Goal: Task Accomplishment & Management: Use online tool/utility

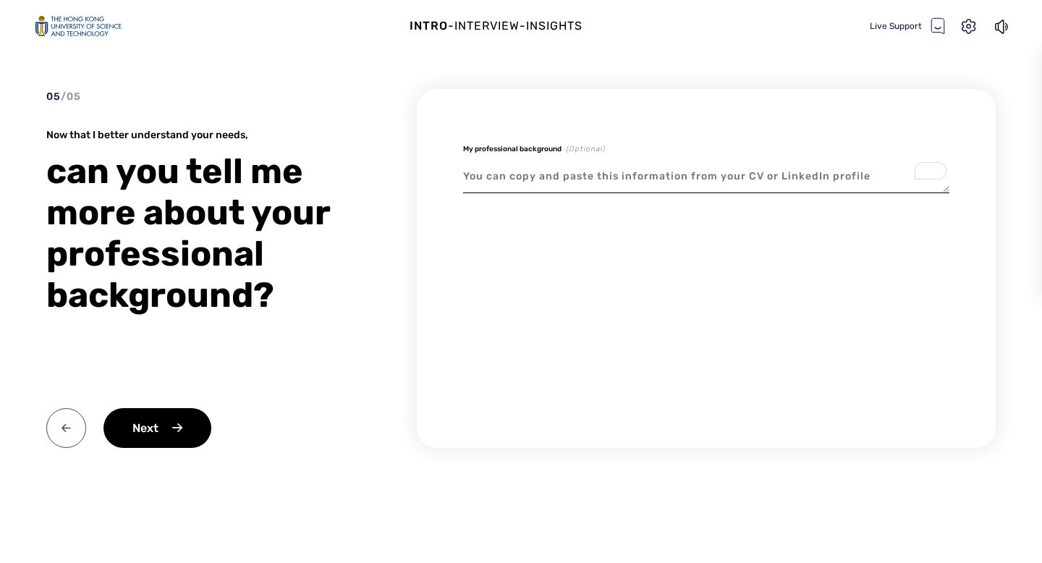
type textarea "x"
click at [77, 430] on img at bounding box center [66, 428] width 40 height 40
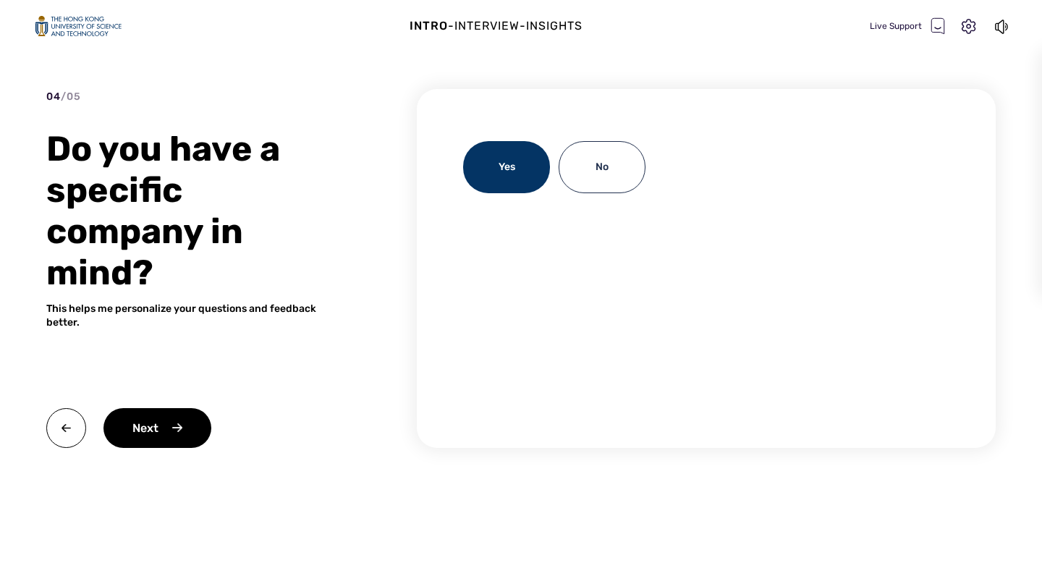
click at [515, 165] on div "Yes" at bounding box center [506, 167] width 87 height 52
click at [488, 164] on div "Yes" at bounding box center [506, 167] width 87 height 52
click at [503, 172] on div "Yes" at bounding box center [506, 167] width 87 height 52
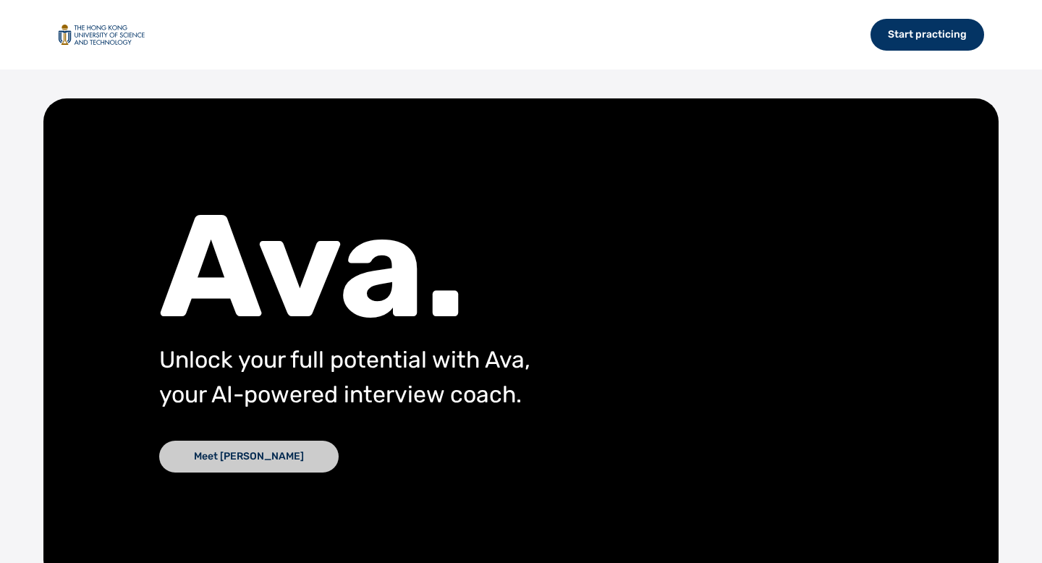
click at [228, 463] on div "Meet [PERSON_NAME]" at bounding box center [248, 457] width 179 height 32
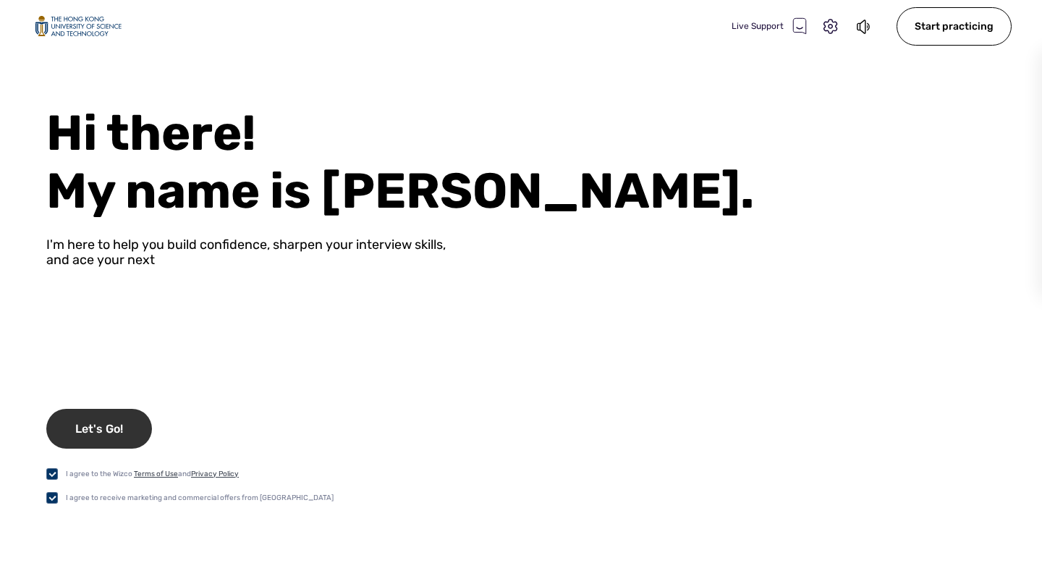
click at [106, 425] on div "Let's Go!" at bounding box center [99, 429] width 106 height 40
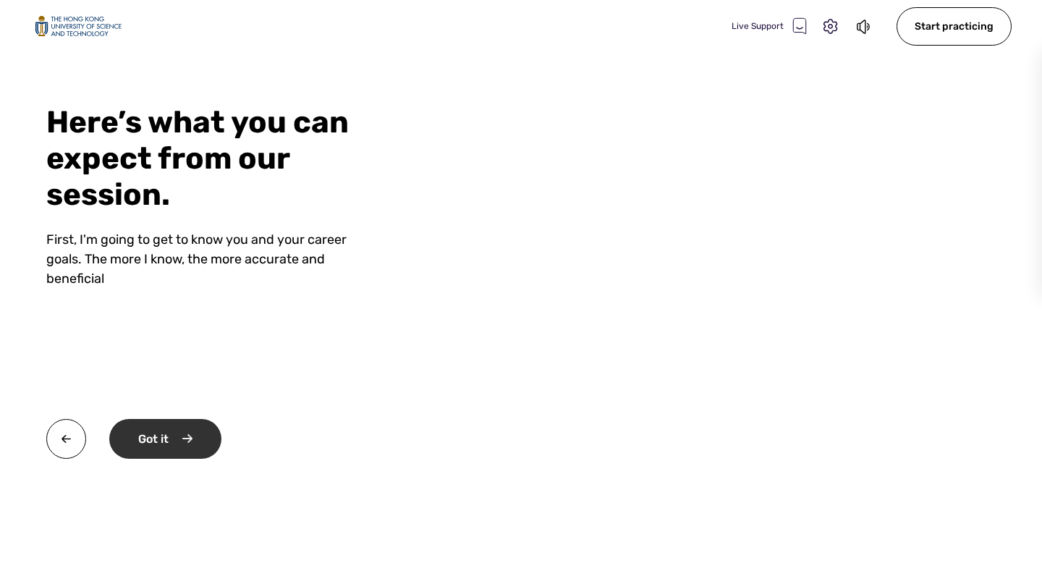
click at [183, 446] on div "Got it" at bounding box center [165, 439] width 112 height 40
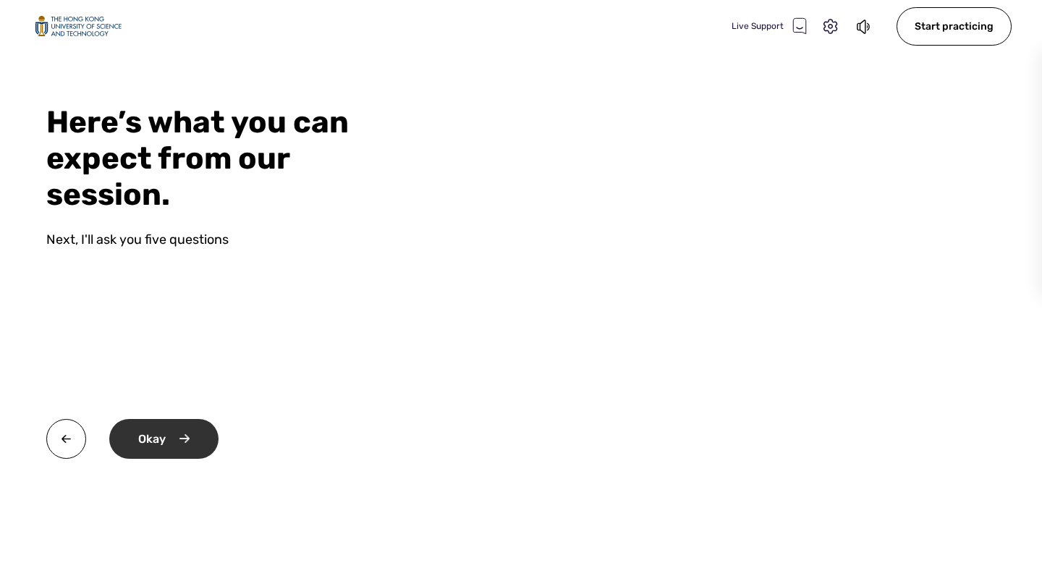
click at [183, 445] on div "Okay" at bounding box center [163, 439] width 109 height 40
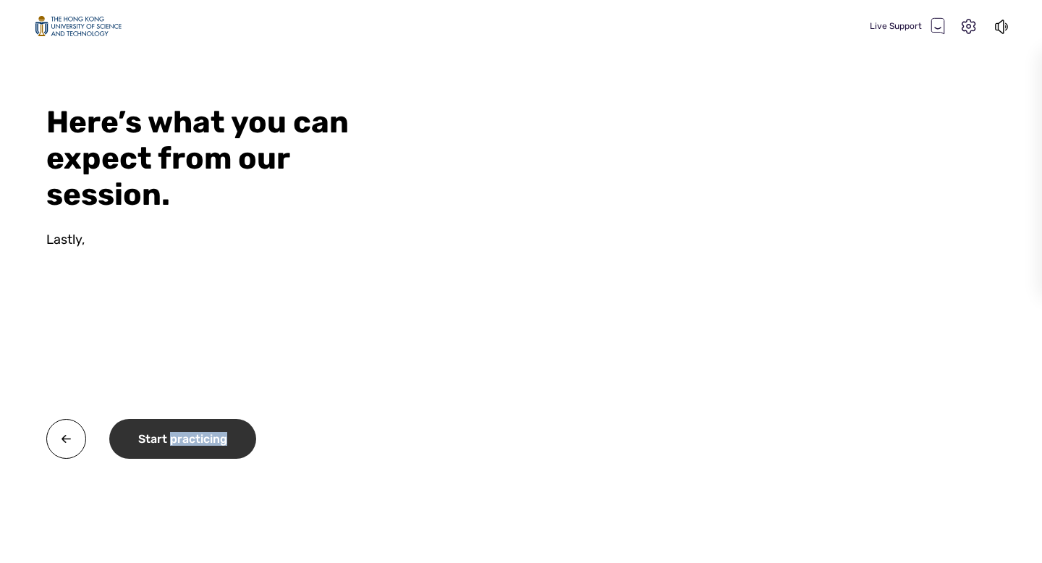
click at [183, 445] on div "Start practicing" at bounding box center [182, 439] width 147 height 40
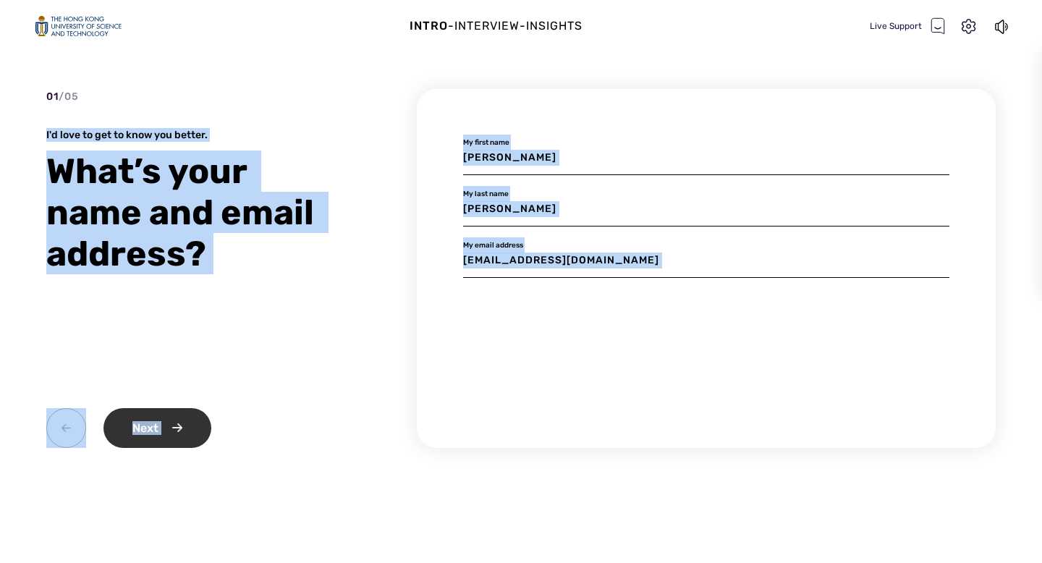
click at [163, 427] on div "Next" at bounding box center [157, 428] width 108 height 40
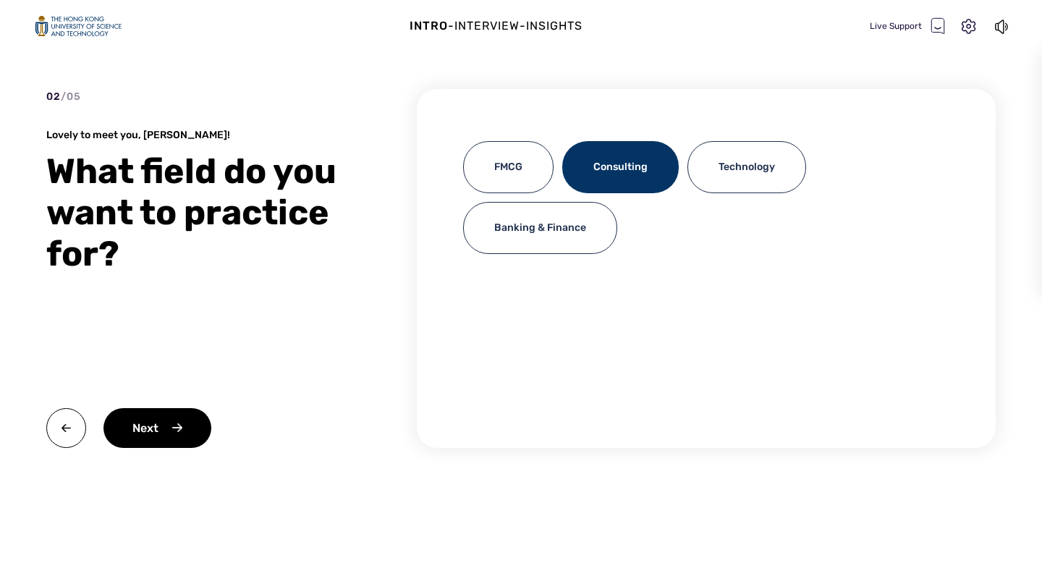
click at [646, 171] on div "Consulting" at bounding box center [620, 167] width 116 height 52
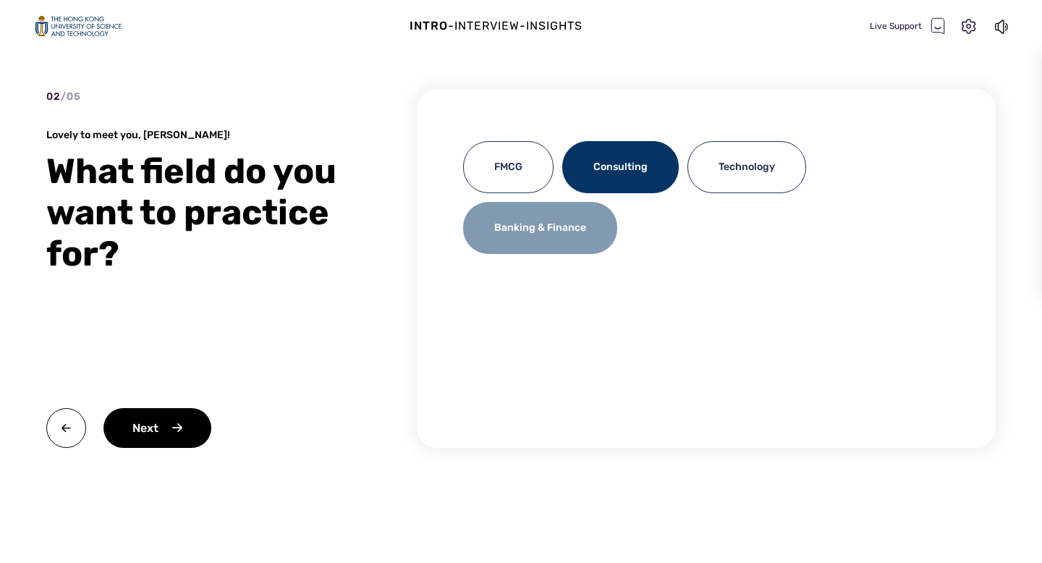
click at [590, 226] on div "Banking & Finance" at bounding box center [540, 228] width 154 height 52
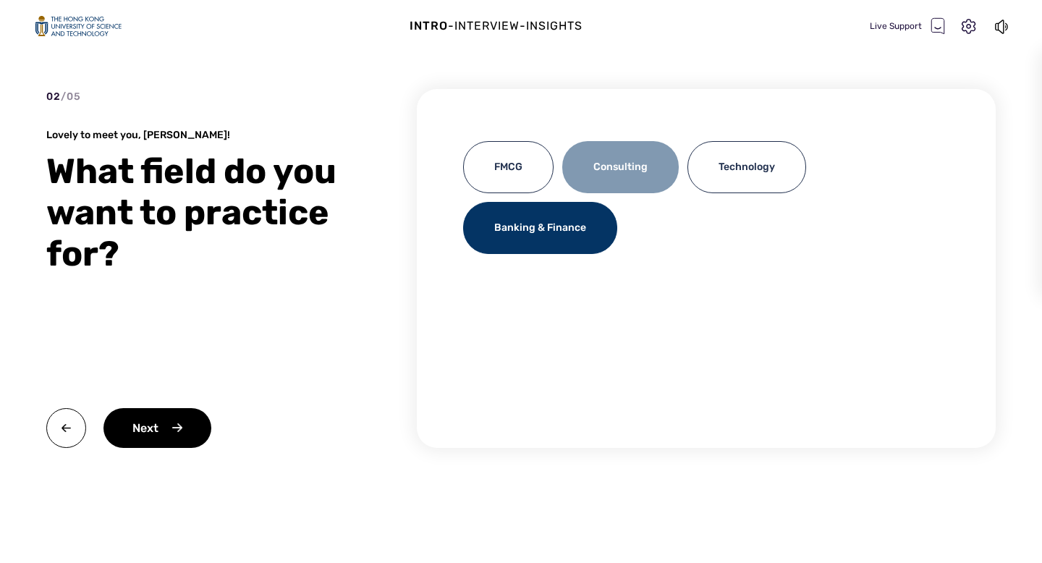
click at [620, 165] on div "Consulting" at bounding box center [620, 167] width 116 height 52
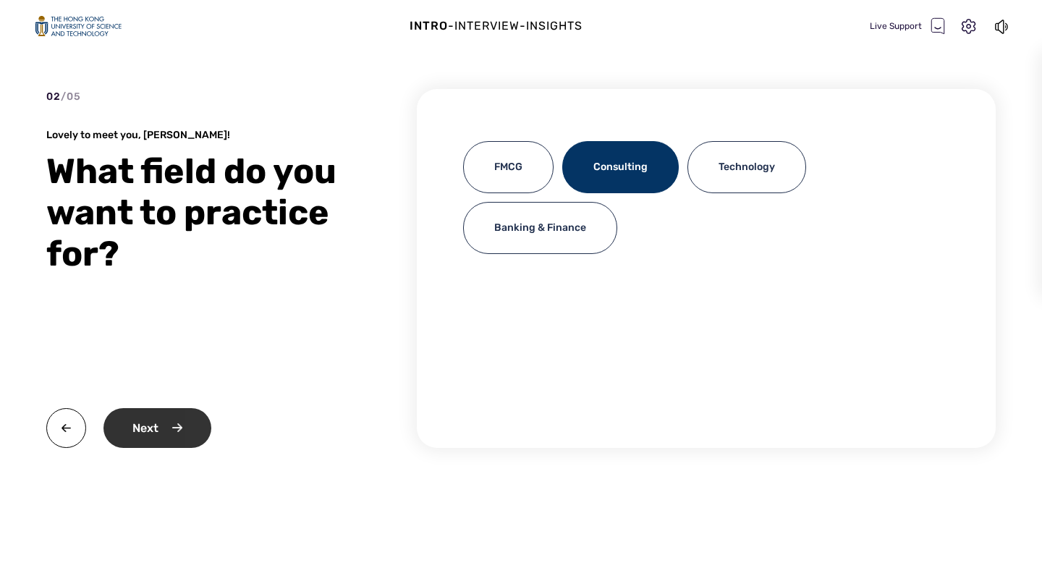
click at [182, 436] on div "Next" at bounding box center [157, 428] width 108 height 40
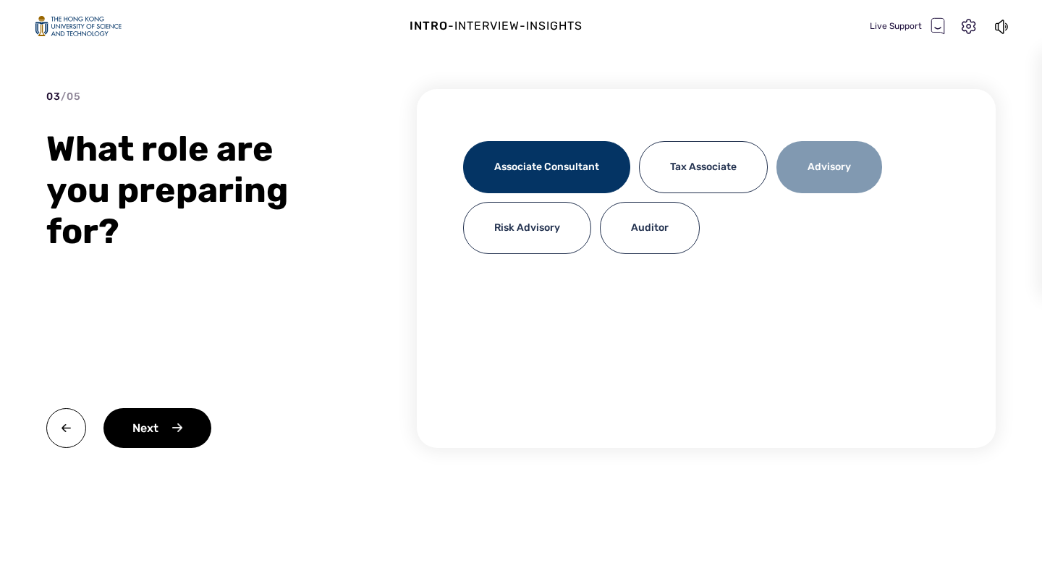
click at [816, 176] on div "Advisory" at bounding box center [829, 167] width 106 height 52
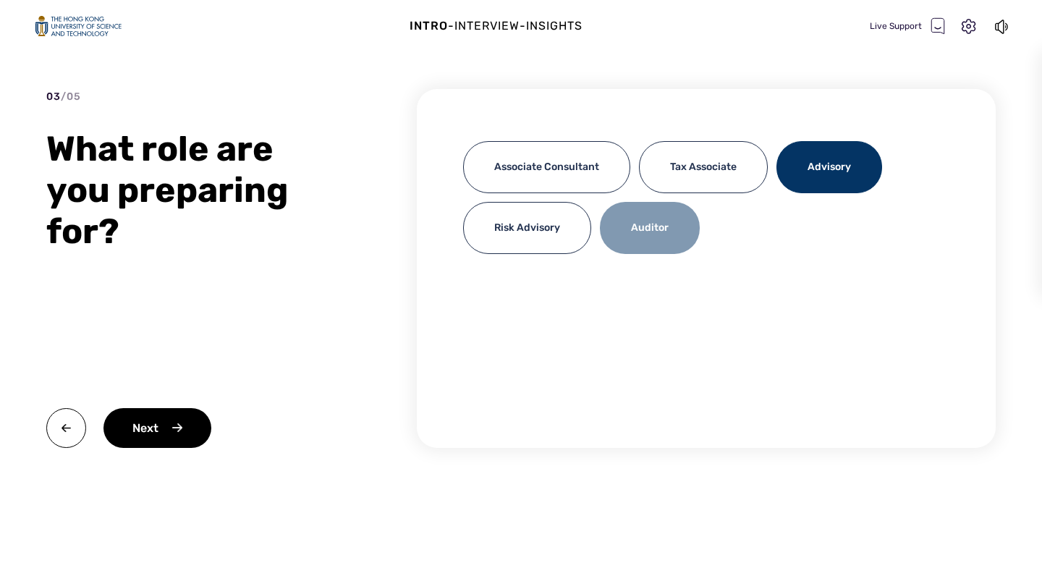
click at [636, 239] on div "Auditor" at bounding box center [650, 228] width 100 height 52
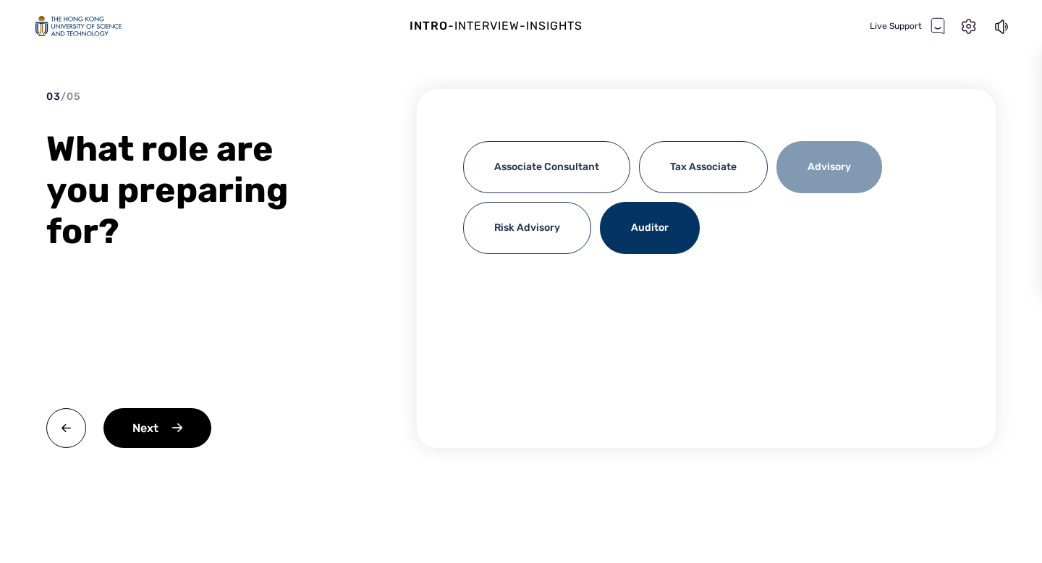
click at [822, 179] on div "Advisory" at bounding box center [829, 167] width 106 height 52
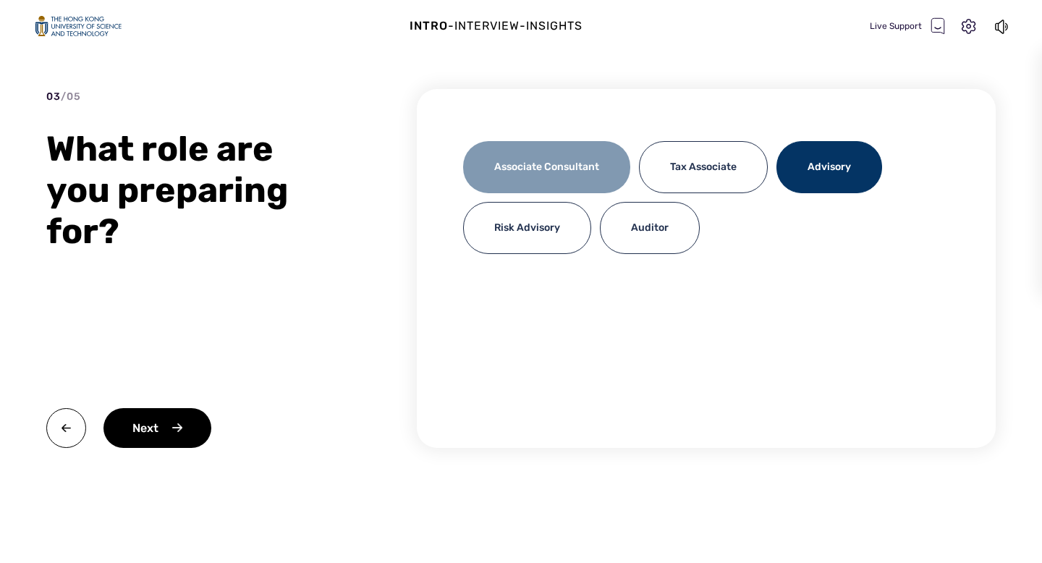
click at [592, 168] on div "Associate Consultant" at bounding box center [546, 167] width 167 height 52
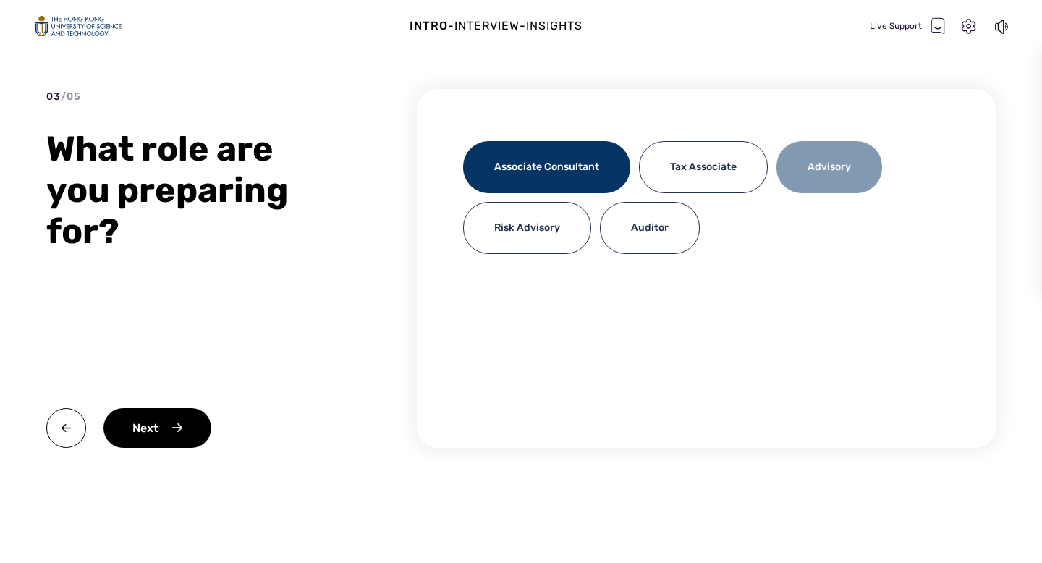
click at [870, 155] on div "Advisory" at bounding box center [829, 167] width 106 height 52
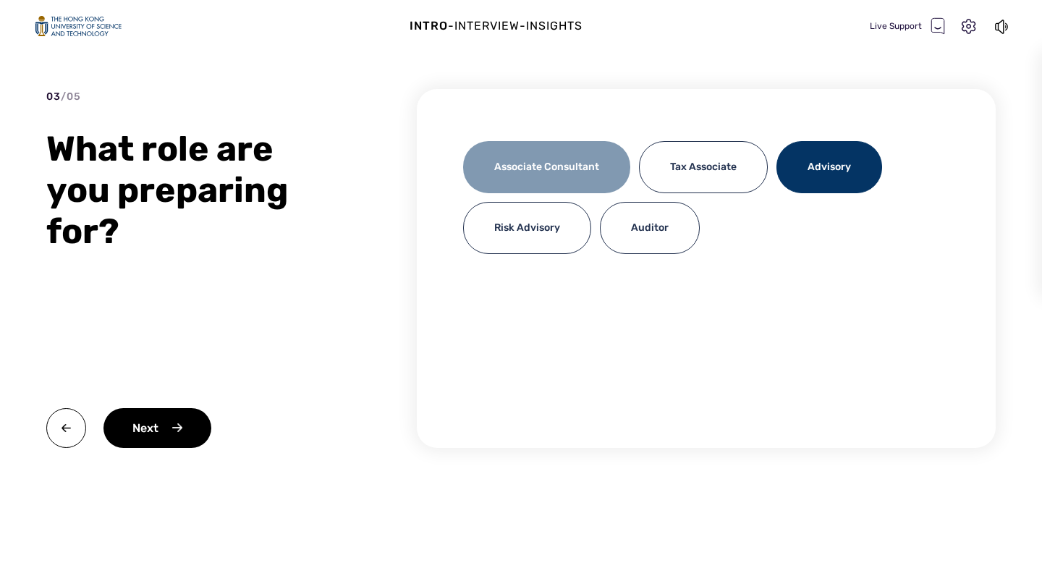
click at [607, 166] on div "Associate Consultant" at bounding box center [546, 167] width 167 height 52
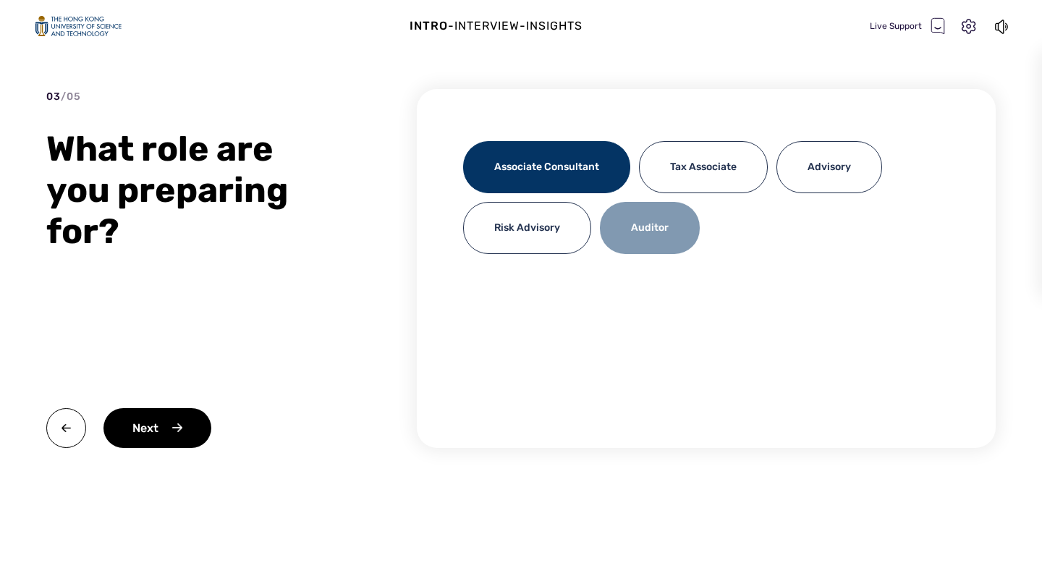
click at [654, 237] on div "Auditor" at bounding box center [650, 228] width 100 height 52
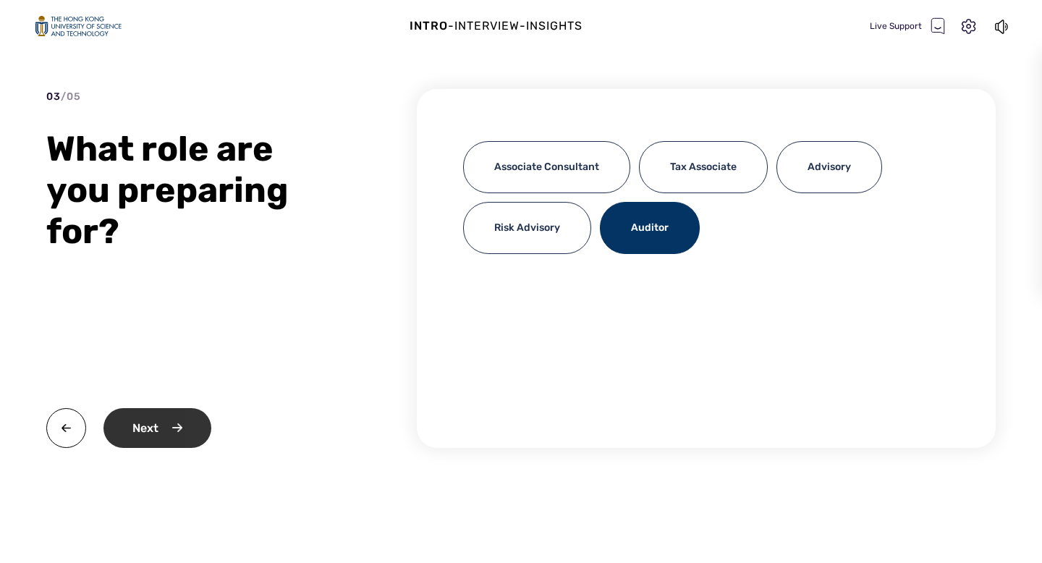
click at [183, 417] on div "Next" at bounding box center [157, 428] width 108 height 40
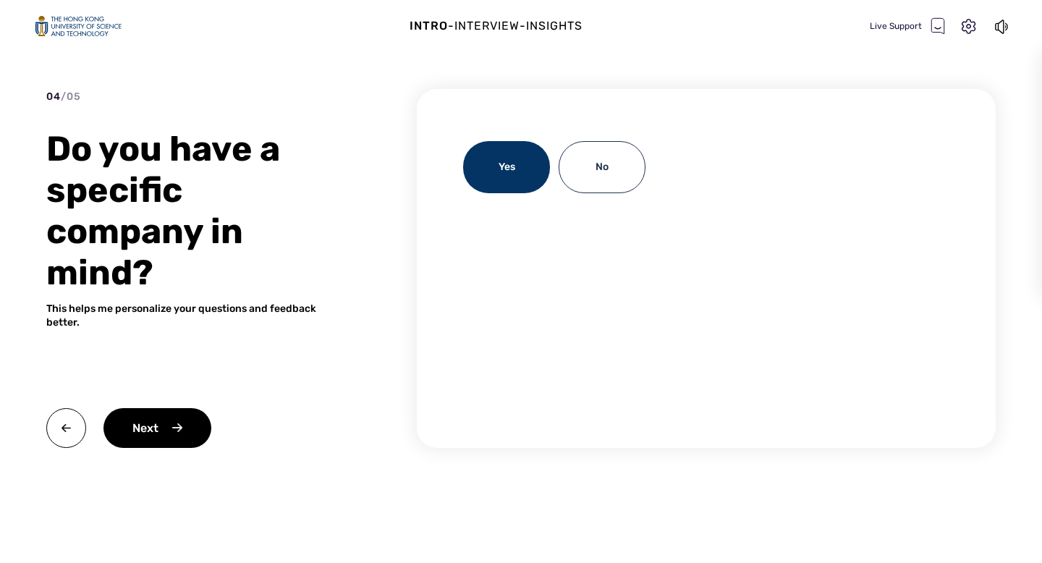
click at [523, 181] on div "Yes" at bounding box center [506, 167] width 87 height 52
click at [498, 178] on div "Yes" at bounding box center [506, 167] width 87 height 52
click at [169, 428] on div "Next" at bounding box center [157, 428] width 108 height 40
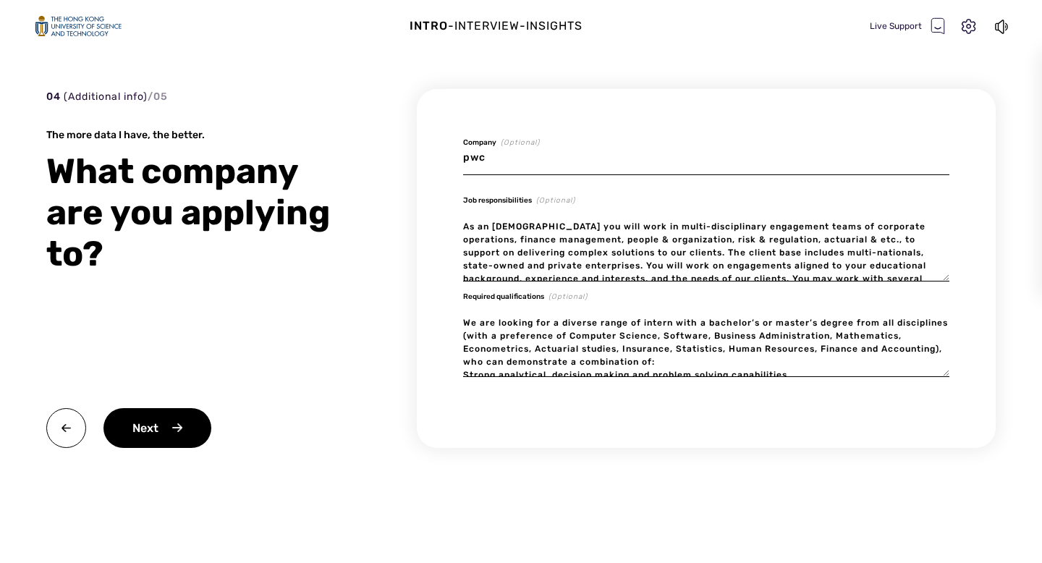
click at [509, 165] on input "pwc" at bounding box center [706, 158] width 486 height 34
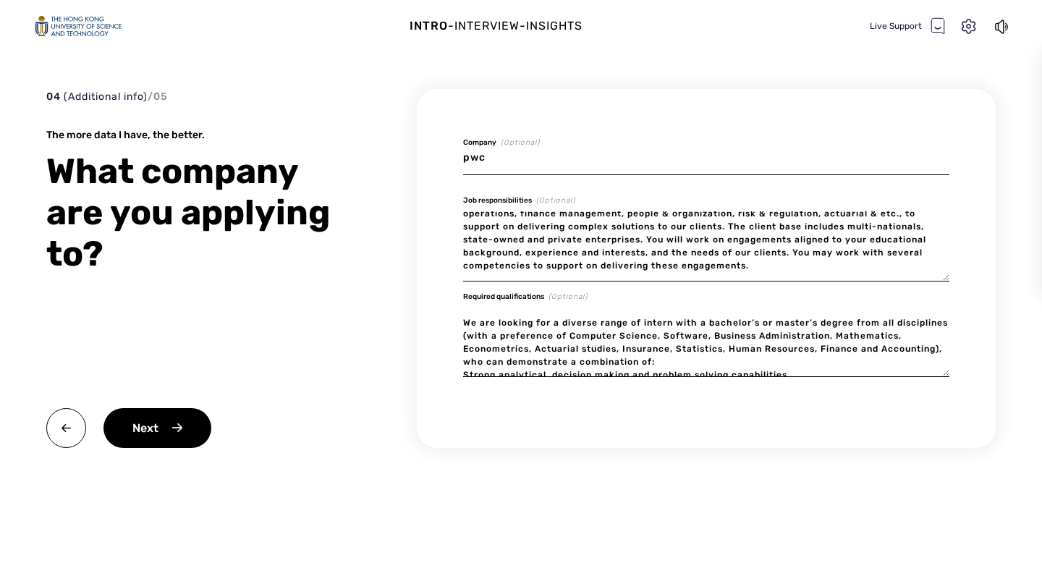
click at [610, 254] on textarea "As an [DEMOGRAPHIC_DATA] you will work in multi-disciplinary engagement teams o…" at bounding box center [706, 246] width 486 height 70
type textarea "x"
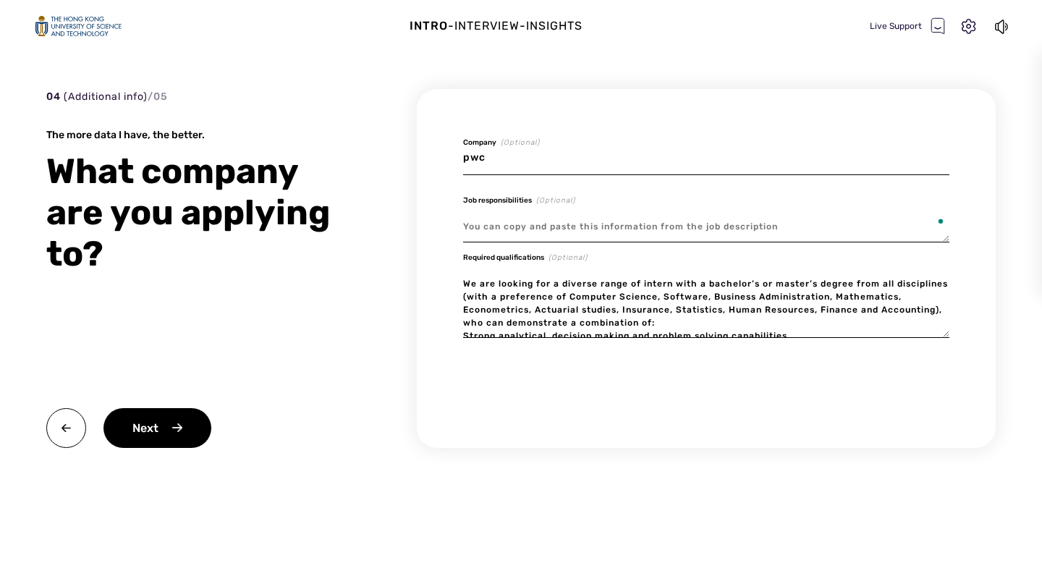
scroll to position [0, 0]
paste textarea "Lorem Ipsumdolo Sitam con Adipiscin Elitsed (‘Doeiusmod’) te inc utlabor etdolo…"
type textarea "x"
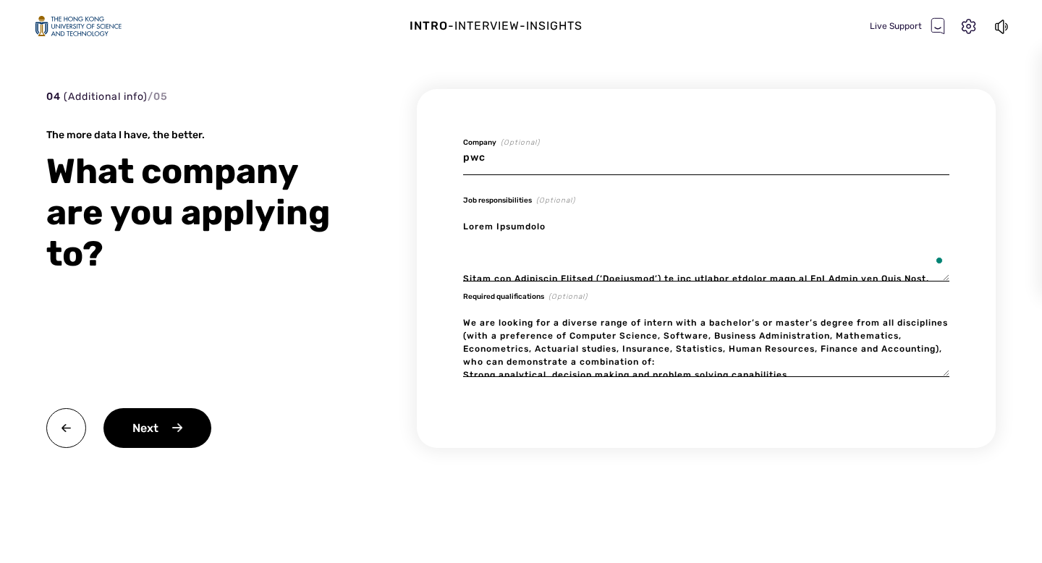
scroll to position [706, 0]
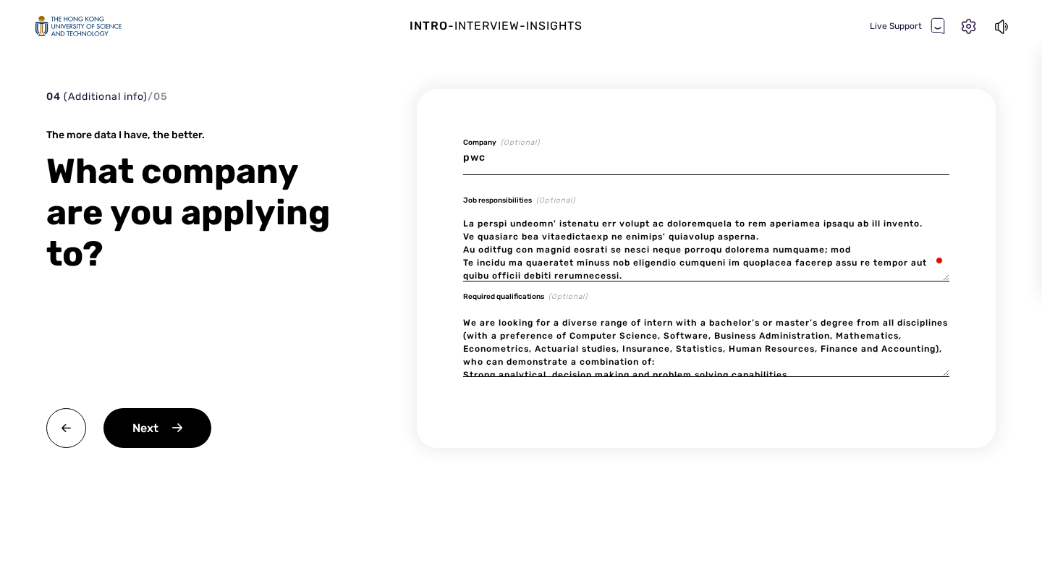
type textarea "Lorem Ipsumdolo Sitam con Adipiscin Elitsed (‘Doeiusmod’) te inc utlabor etdolo…"
click at [582, 329] on textarea "We are looking for a diverse range of intern with a bachelor’s or master’s degr…" at bounding box center [706, 342] width 486 height 70
type textarea "x"
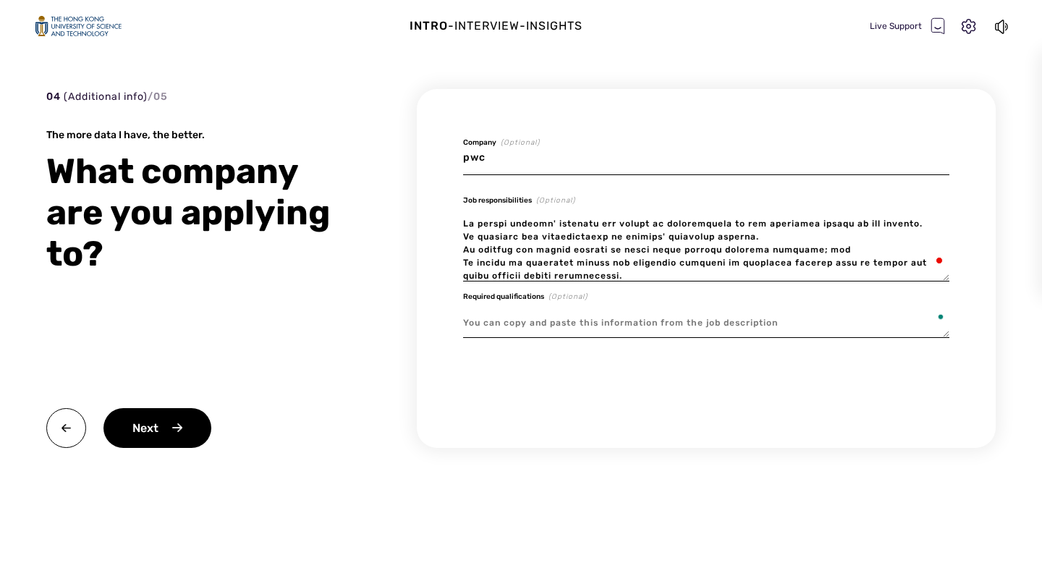
paste textarea "Lo ips dolorsi ame consectet adip eli seddoeiusm tem inc utlaboreetd: Magna Ali…"
type textarea "x"
type textarea "Lo ips dolorsi ame consectet adip eli seddoeiusm tem inc utlaboreetd: Magna Ali…"
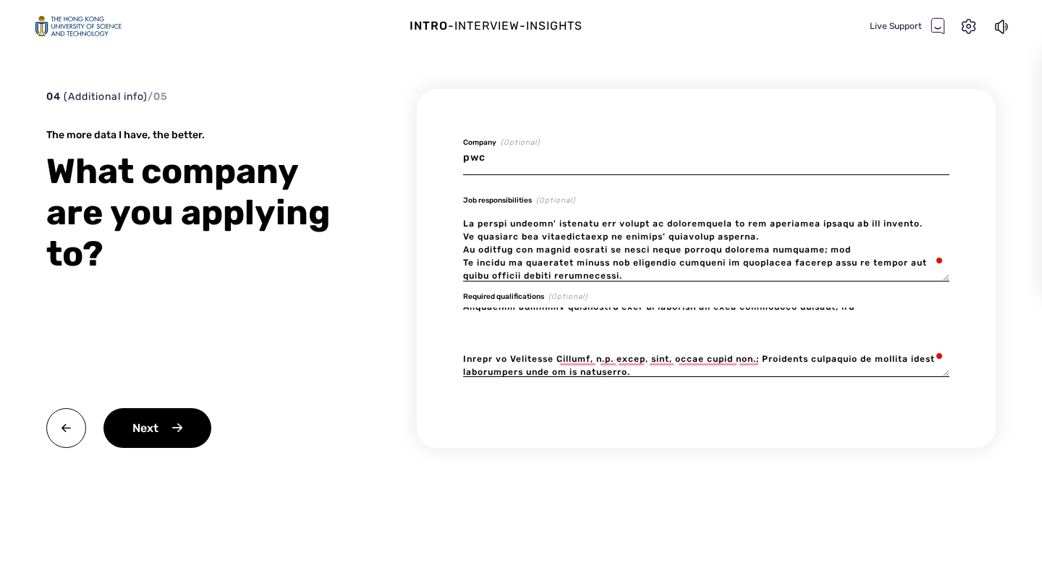
scroll to position [467, 0]
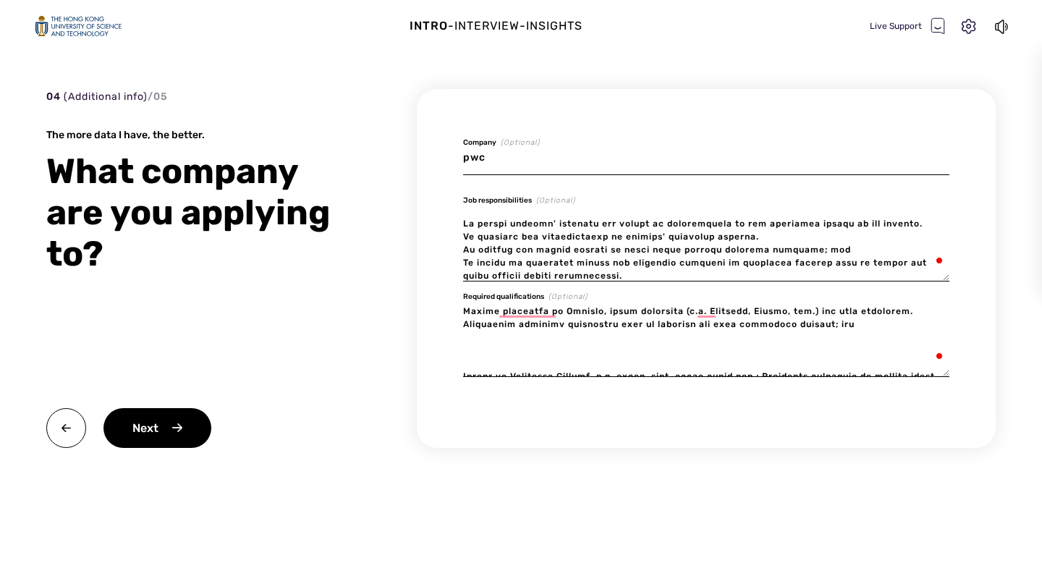
click at [499, 363] on textarea "To enrich screen reader interactions, please activate Accessibility in Grammarl…" at bounding box center [706, 342] width 486 height 70
type textarea "x"
type textarea "Lo ips dolorsi ame consectet adip eli seddoeiusm tem inc utlaboreetd: Magna Ali…"
type textarea "x"
type textarea "Lo ips dolorsi ame consectet adip eli seddoeiusm tem inc utlaboreetd: Magna Ali…"
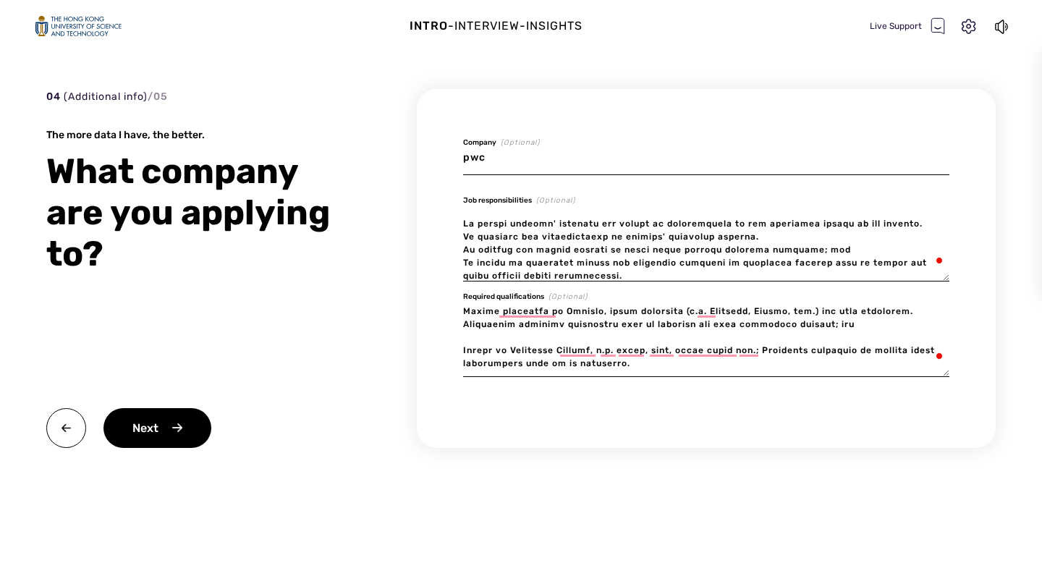
type textarea "x"
type textarea "Lo ips dolorsi ame consectet adip eli seddoeiusm tem inc utlaboreetd: Magna Ali…"
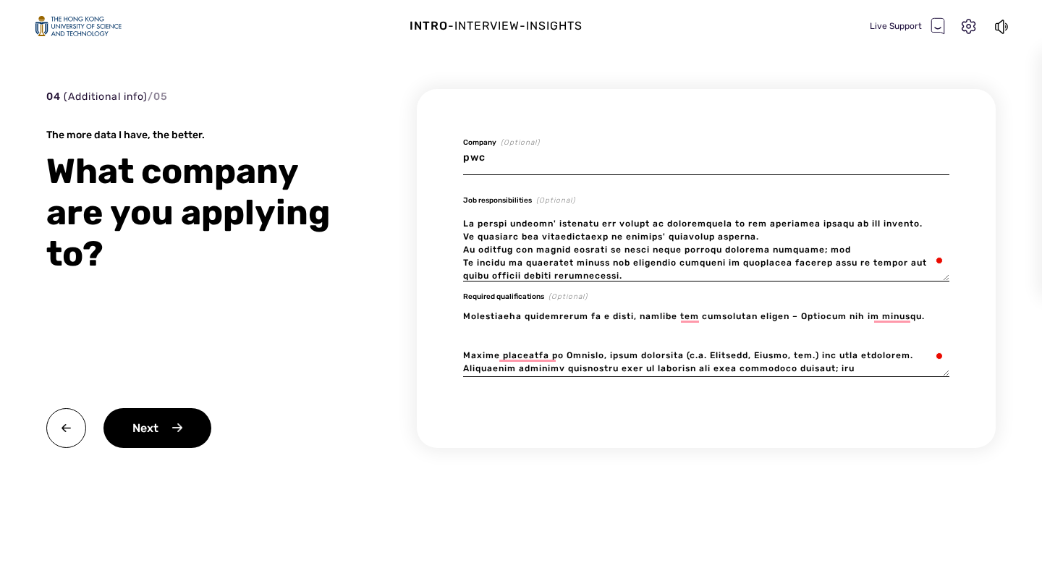
scroll to position [0, 0]
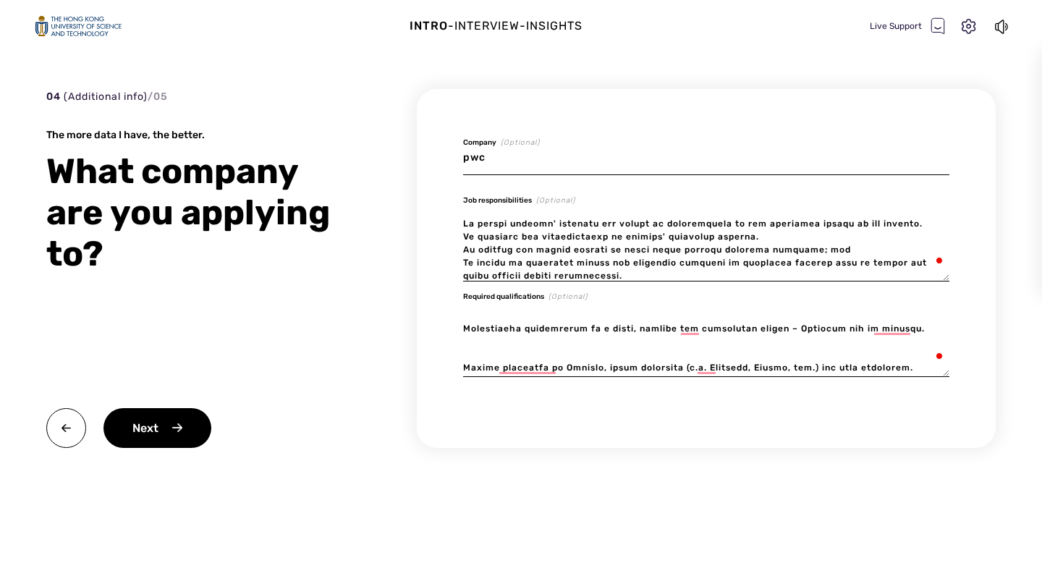
click at [493, 353] on textarea "To enrich screen reader interactions, please activate Accessibility in Grammarl…" at bounding box center [706, 342] width 486 height 70
type textarea "x"
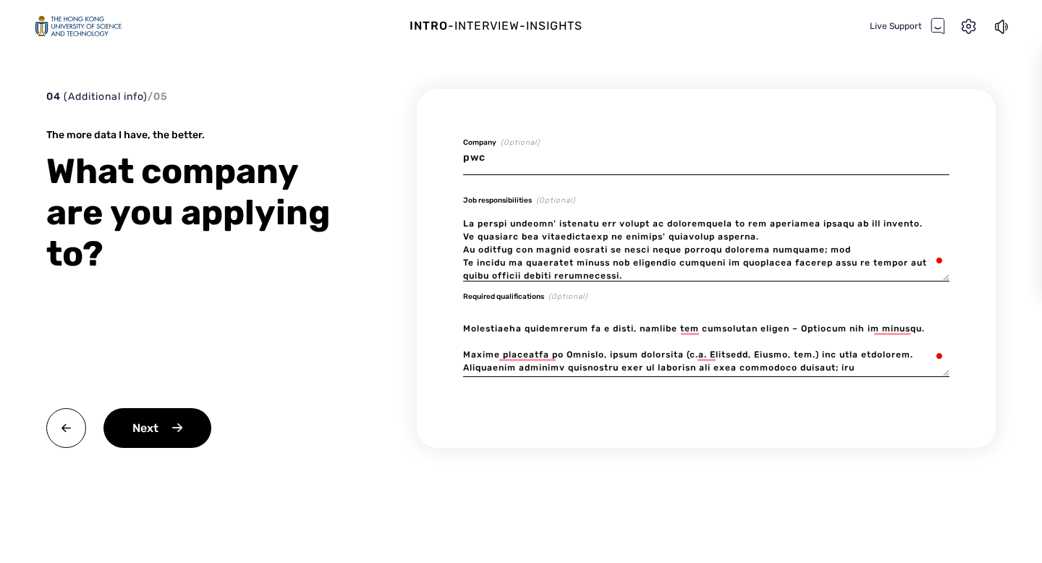
scroll to position [380, 0]
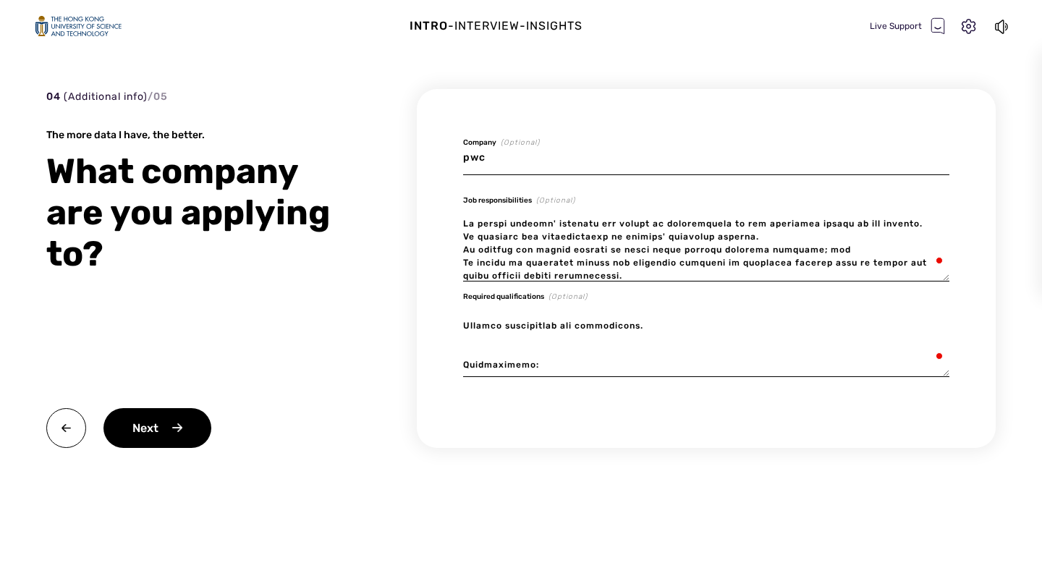
click at [509, 348] on textarea "To enrich screen reader interactions, please activate Accessibility in Grammarl…" at bounding box center [706, 342] width 486 height 70
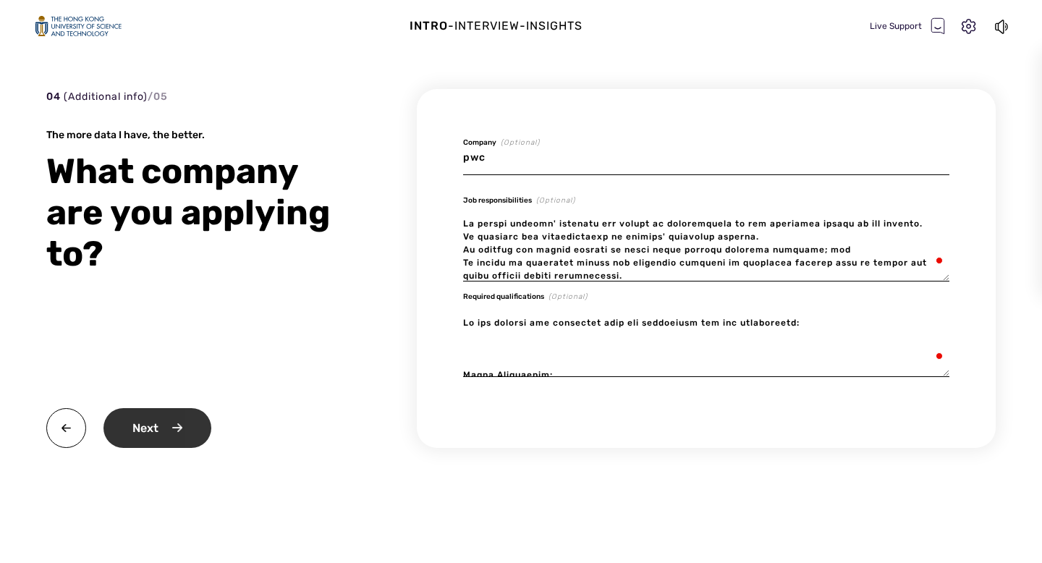
type textarea "Lo ips dolorsi ame consectet adip eli seddoeiusm tem inc utlaboreetd: Magna Ali…"
click at [146, 428] on div "Next" at bounding box center [157, 428] width 108 height 40
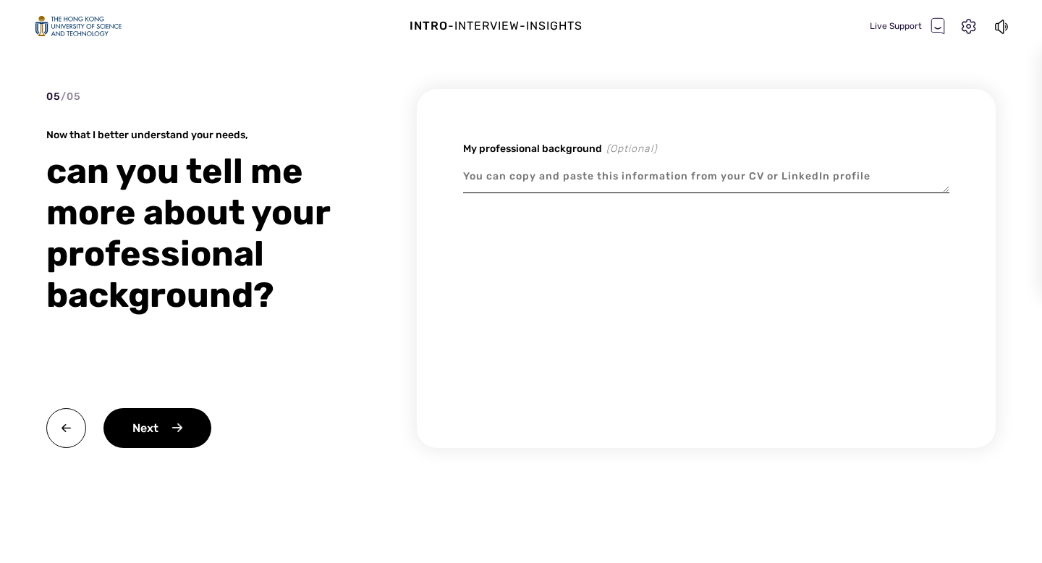
click at [626, 171] on textarea at bounding box center [706, 176] width 486 height 33
type textarea "x"
click at [537, 177] on textarea "To enrich screen reader interactions, please activate Accessibility in Grammarl…" at bounding box center [706, 176] width 486 height 33
paste textarea "LOREMIP DOLORSITAM Consecte, Adipi (Elitse) Doeius Temporin Utlabor (Etd-magnaa…"
type textarea "LOREMIP DOLORSITAM Consecte, Adipi (Elitse) Doeius Temporin Utlabor (Etd-magnaa…"
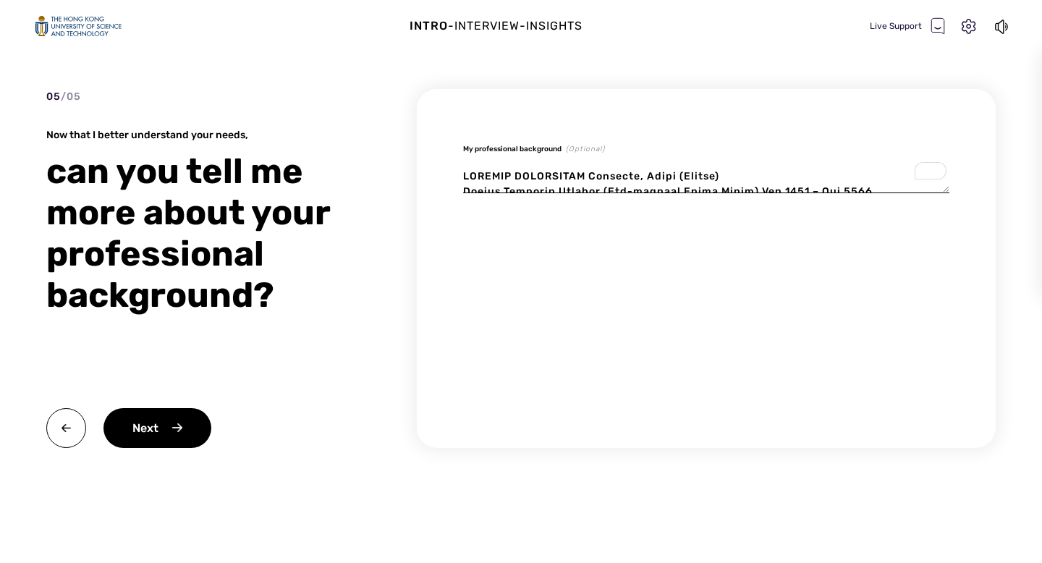
type textarea "x"
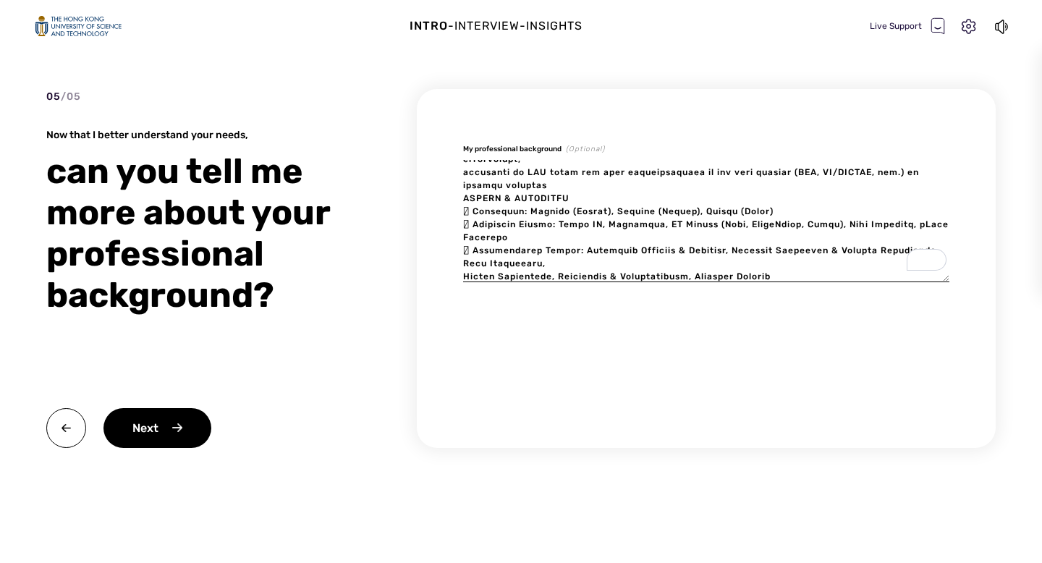
type textarea "LOREMIP DOLORSITAM Consecte, Adipi (Elitse) Doeius Temporin Utlabor (Etd-magnaa…"
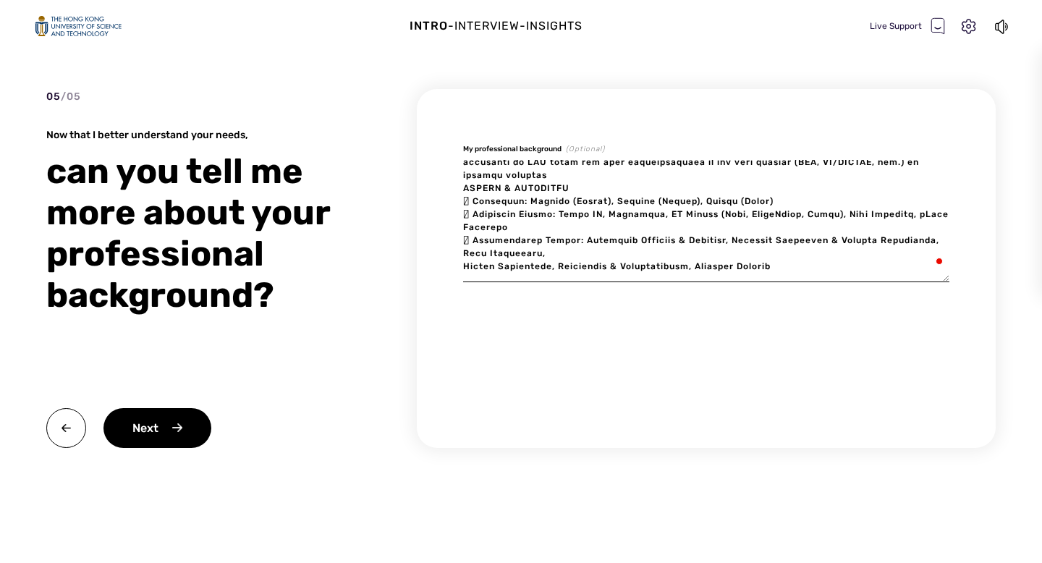
click at [819, 267] on textarea "To enrich screen reader interactions, please activate Accessibility in Grammarl…" at bounding box center [706, 221] width 486 height 122
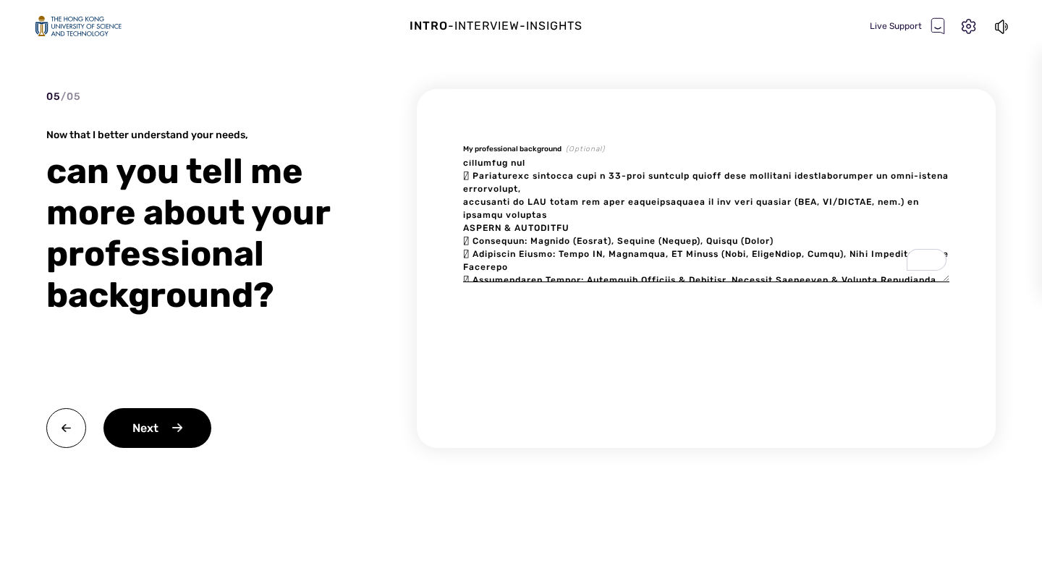
click at [582, 214] on textarea "To enrich screen reader interactions, please activate Accessibility in Grammarl…" at bounding box center [706, 221] width 486 height 122
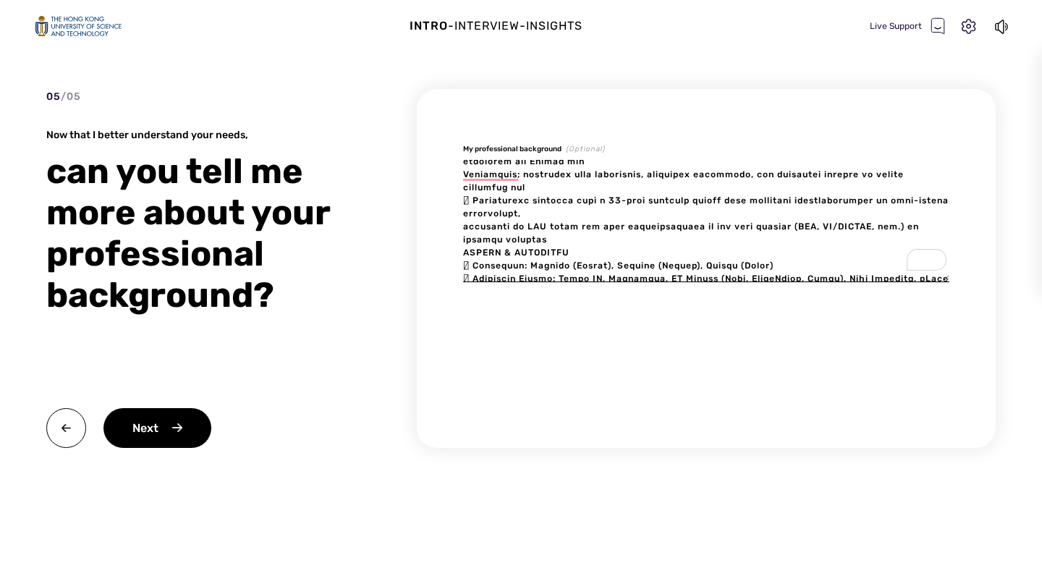
type textarea "x"
type textarea "LOREMIP DOLORSITAM Consecte, Adipi (Elitse) Doeius Temporin Utlabor (Etd-magnaa…"
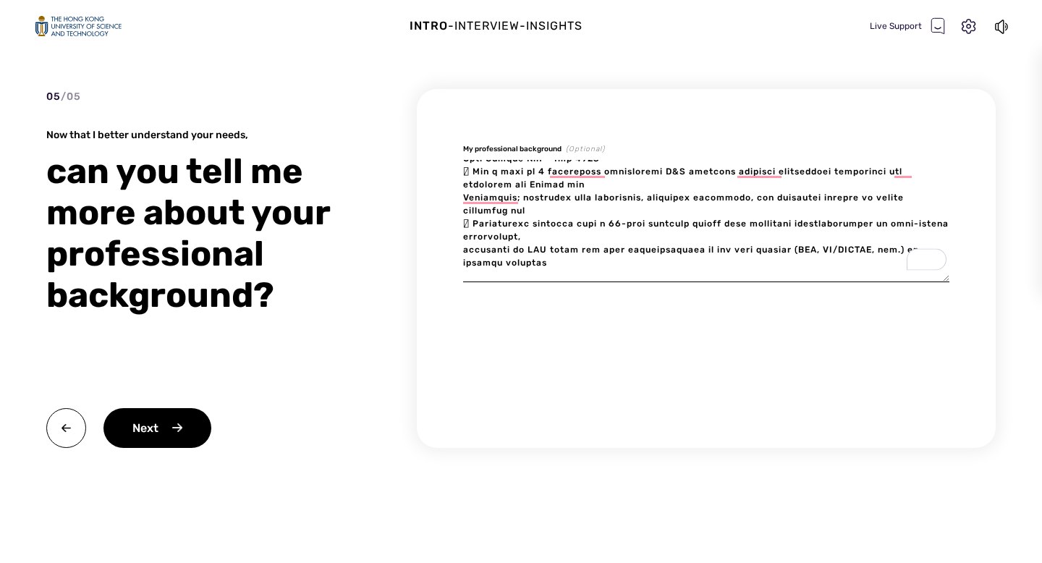
paste textarea "CPA ONTARIO LONDON ANNUAL CASE COMPETITION Team Leader & Top 3 [GEOGRAPHIC_DATA…"
type textarea "x"
type textarea "LOREMIP DOLORSITAM Consecte, Adipi (Elitse) Doeius Temporin Utlabor (Etd-magnaa…"
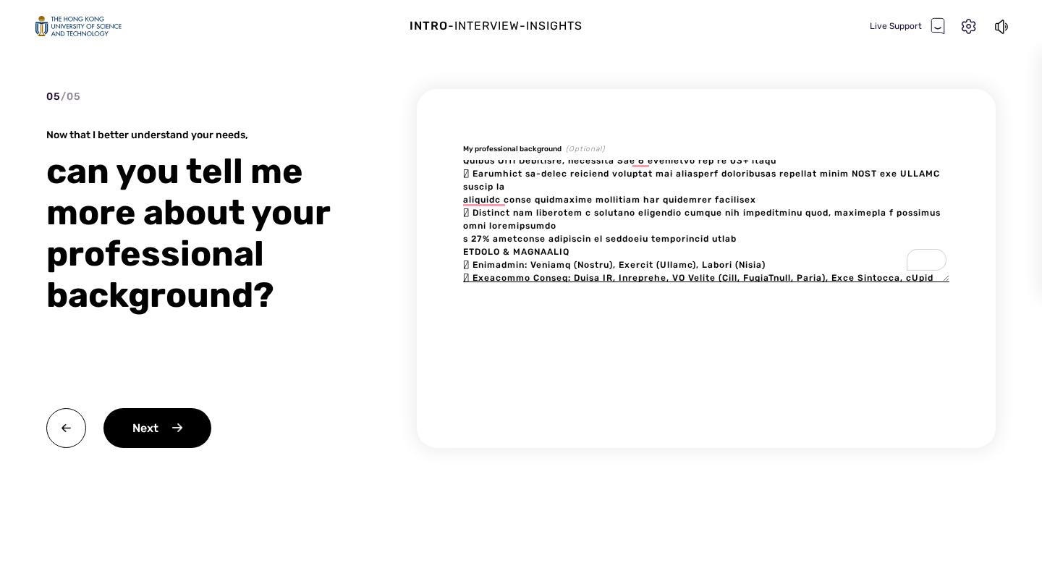
type textarea "x"
type textarea "LOREMIP DOLORSITAM Consecte, Adipi (Elitse) Doeius Temporin Utlabor (Etd-magnaa…"
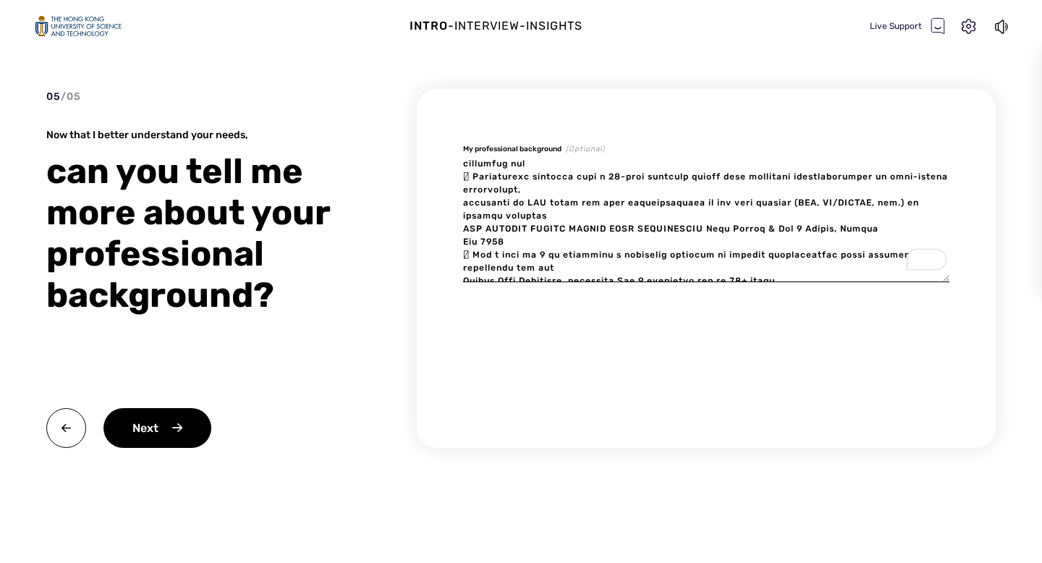
click at [546, 216] on textarea "To enrich screen reader interactions, please activate Accessibility in Grammarl…" at bounding box center [706, 221] width 486 height 122
type textarea "x"
type textarea "LOREMIP DOLORSITAM Consecte, Adipi (Elitse) Doeius Temporin Utlabor (Etd-magnaa…"
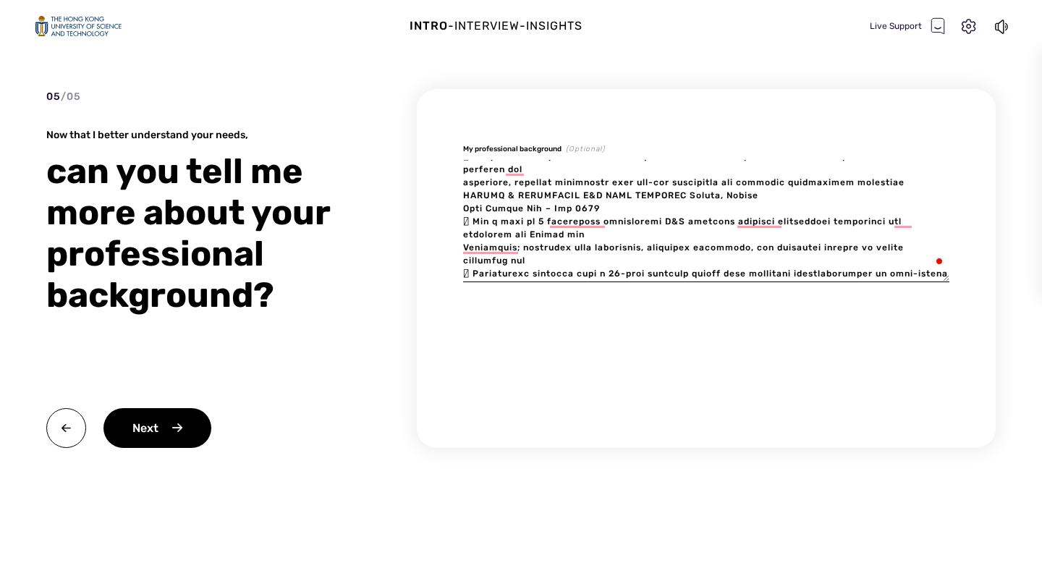
click at [783, 200] on textarea "To enrich screen reader interactions, please activate Accessibility in Grammarl…" at bounding box center [706, 221] width 486 height 122
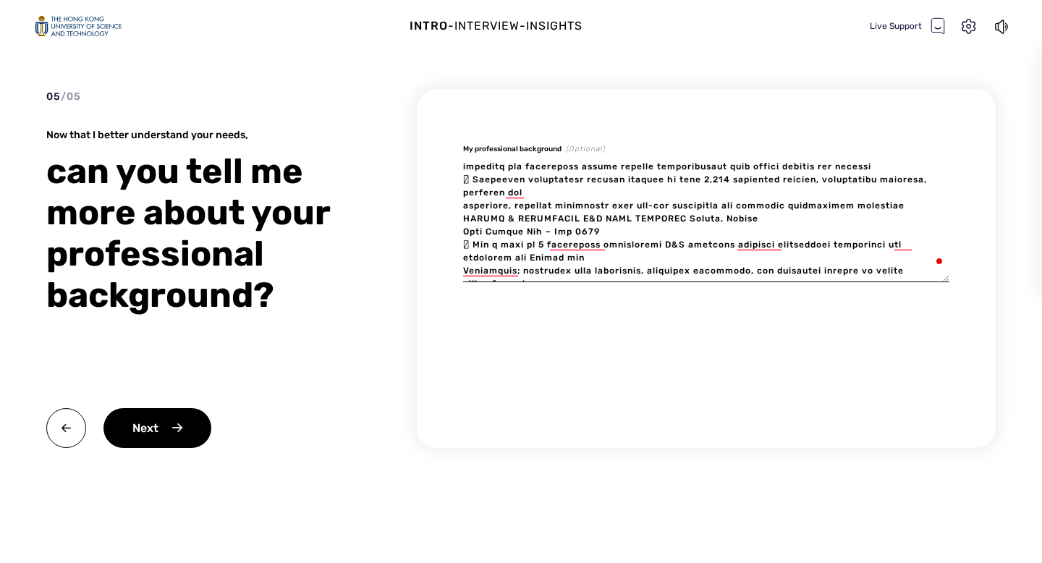
click at [917, 210] on textarea "To enrich screen reader interactions, please activate Accessibility in Grammarl…" at bounding box center [706, 221] width 486 height 122
type textarea "x"
type textarea "LOREMIP DOLORSITAM Consecte, Adipi (Elitse) Doeius Temporin Utlabor (Etd-magnaa…"
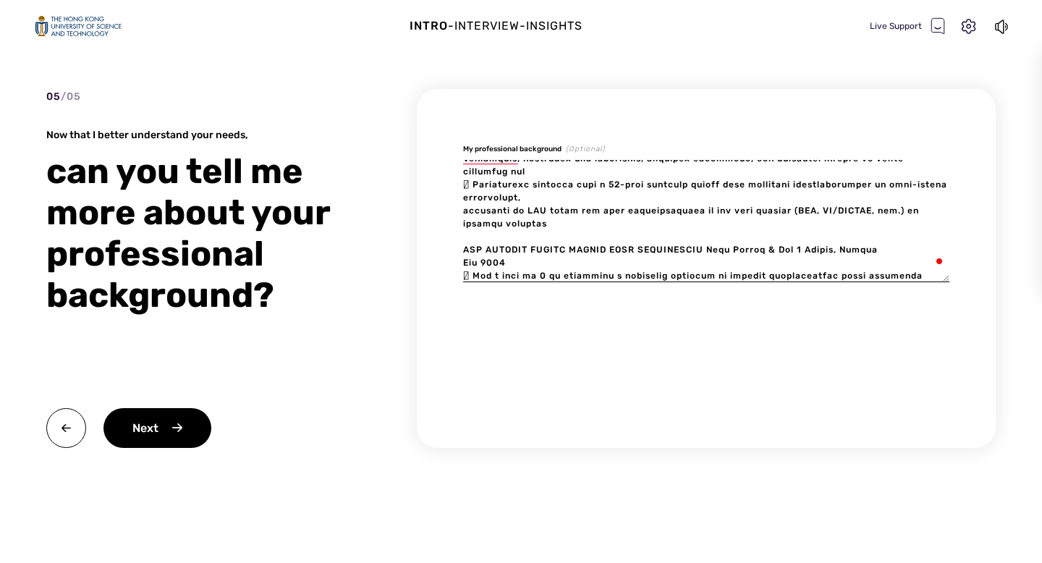
click at [463, 212] on textarea "To enrich screen reader interactions, please activate Accessibility in Grammarl…" at bounding box center [706, 221] width 486 height 122
type textarea "x"
type textarea "LOREMIP DOLORSITAM Consecte, Adipi (Elitse) Doeius Temporin Utlabor (Etd-magnaa…"
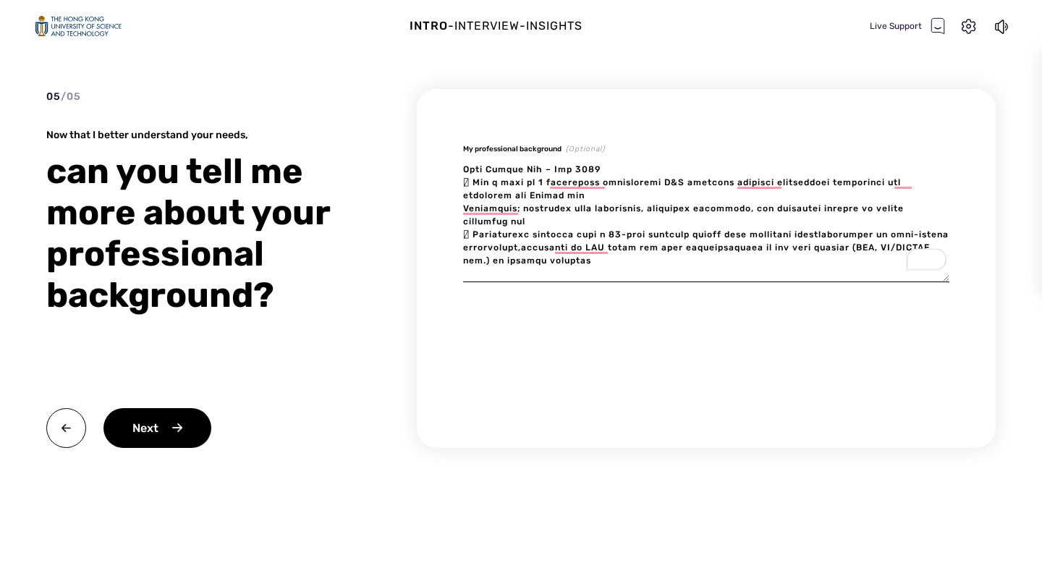
click at [501, 223] on textarea "To enrich screen reader interactions, please activate Accessibility in Grammarl…" at bounding box center [706, 221] width 486 height 122
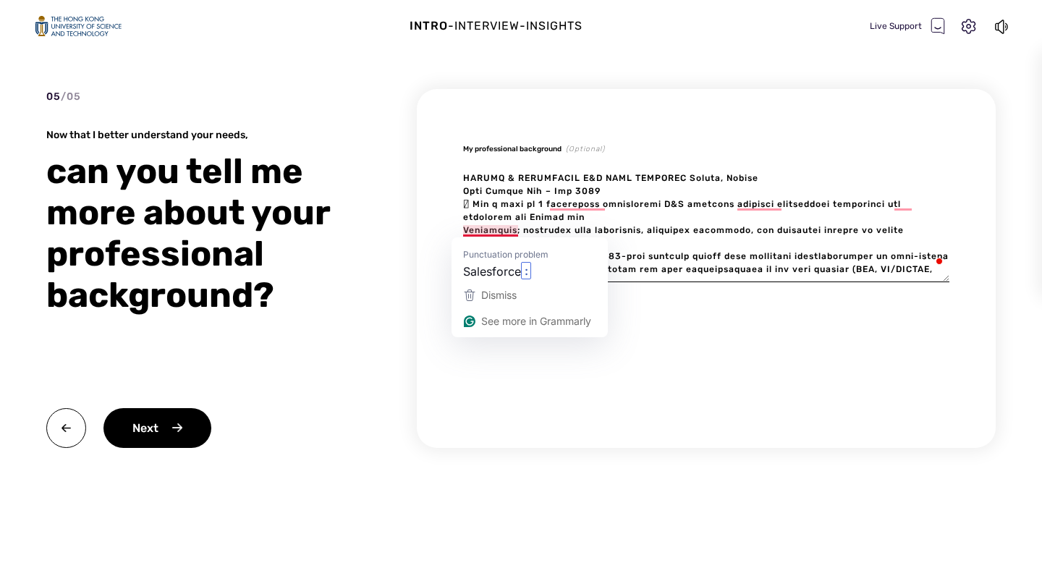
click at [463, 231] on textarea "To enrich screen reader interactions, please activate Accessibility in Grammarl…" at bounding box center [706, 221] width 486 height 122
type textarea "x"
type textarea "LOREMIP DOLORSITAM Consecte, Adipi (Elitse) Doeius Temporin Utlabor (Etd-magnaa…"
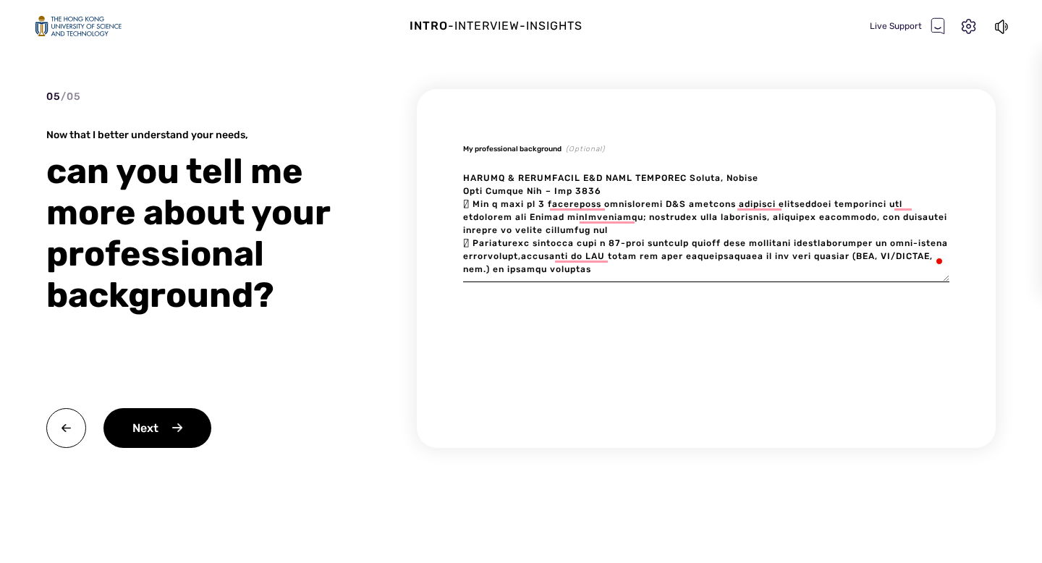
type textarea "x"
type textarea "LOREMIP DOLORSITAM Consecte, Adipi (Elitse) Doeius Temporin Utlabor (Etd-magnaa…"
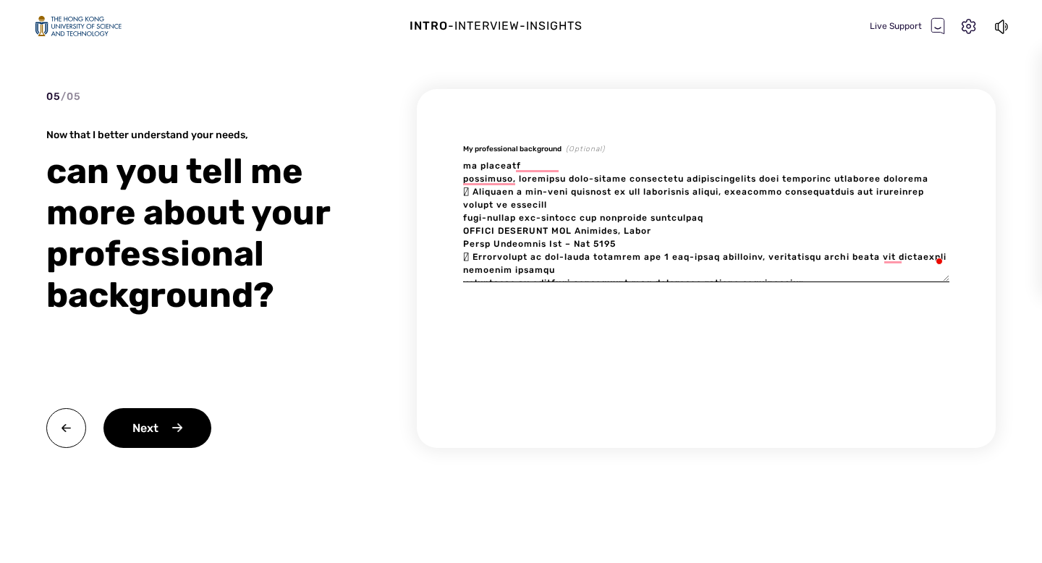
click at [697, 232] on textarea "To enrich screen reader interactions, please activate Accessibility in Grammarl…" at bounding box center [706, 221] width 486 height 122
click at [722, 220] on textarea "To enrich screen reader interactions, please activate Accessibility in Grammarl…" at bounding box center [706, 221] width 486 height 122
type textarea "x"
type textarea "LOREMIP DOLORSITAM Consecte, Adipi (Elitse) Doeius Temporin Utlabor (Etd-magnaa…"
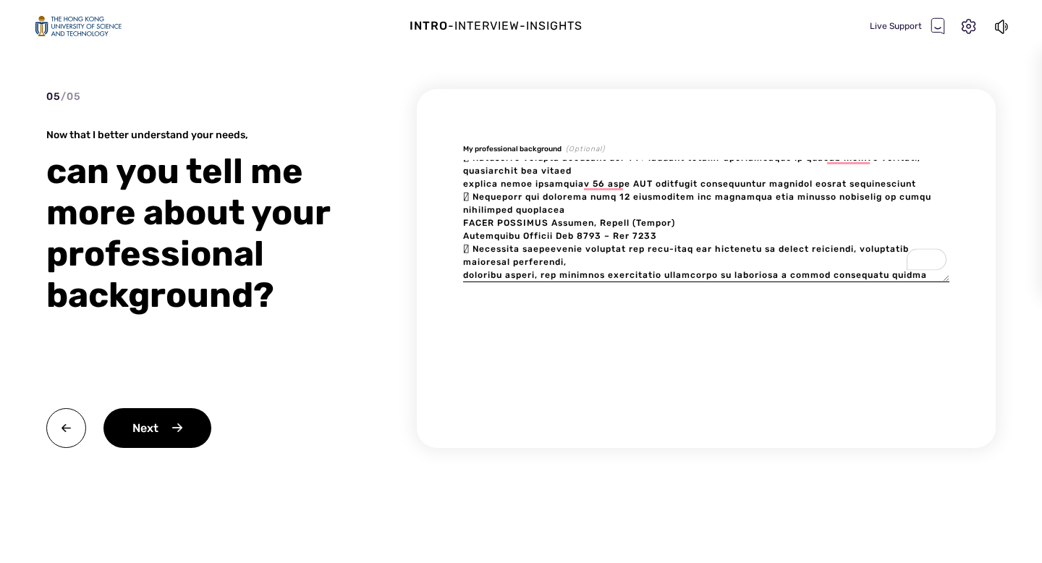
click at [642, 205] on textarea "To enrich screen reader interactions, please activate Accessibility in Grammarl…" at bounding box center [706, 221] width 486 height 122
type textarea "x"
type textarea "LOREMIP DOLORSITAM Consecte, Adipi (Elitse) Doeius Temporin Utlabor (Etd-magnaa…"
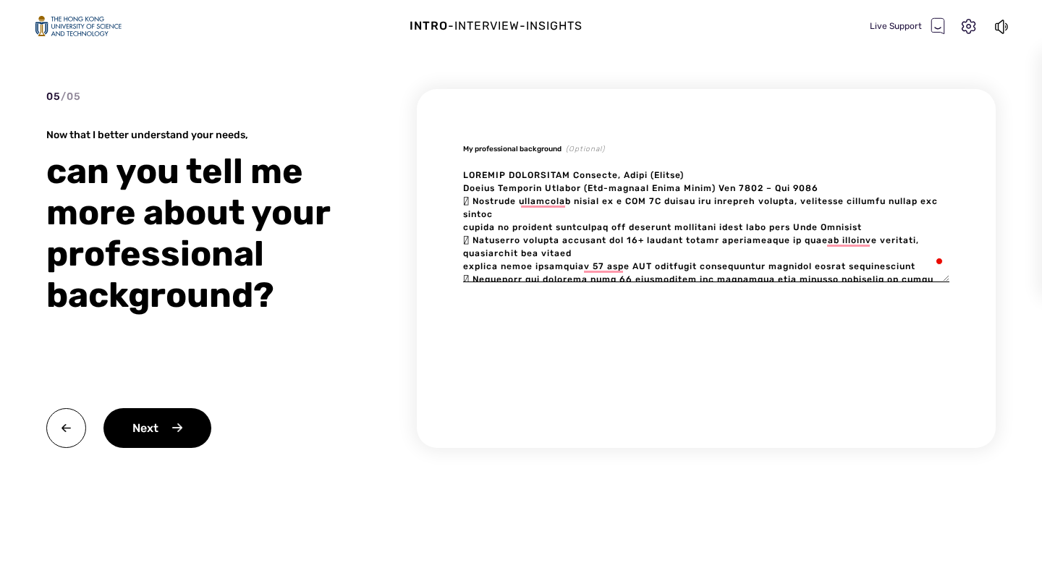
click at [463, 226] on textarea "To enrich screen reader interactions, please activate Accessibility in Grammarl…" at bounding box center [706, 221] width 486 height 122
type textarea "x"
type textarea "LOREMIP DOLORSITAM Consecte, Adipi (Elitse) Doeius Temporin Utlabor (Etd-magnaa…"
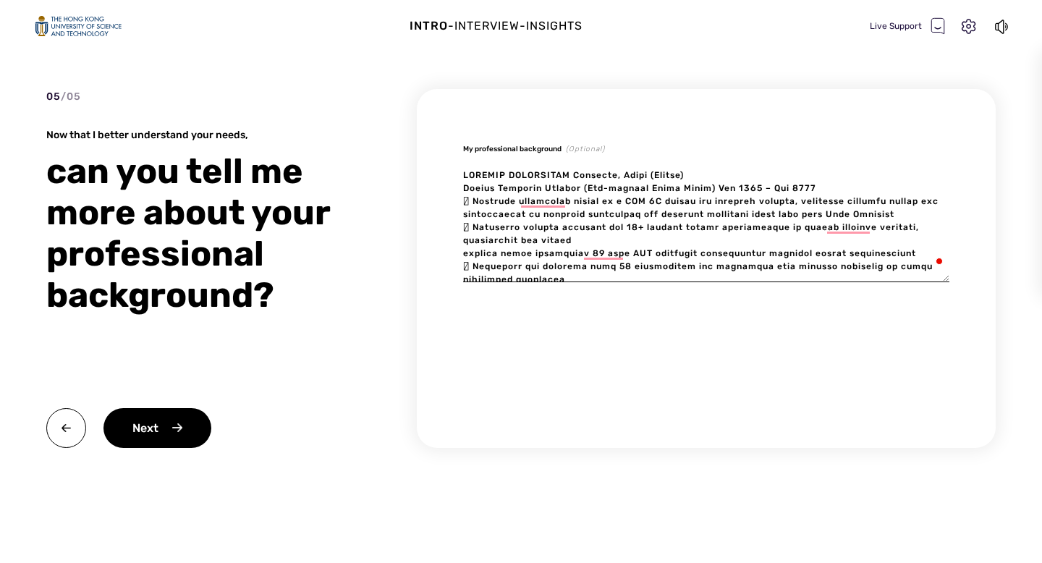
type textarea "x"
type textarea "LOREMIP DOLORSITAM Consecte, Adipi (Elitse) Doeius Temporin Utlabor (Etd-magnaa…"
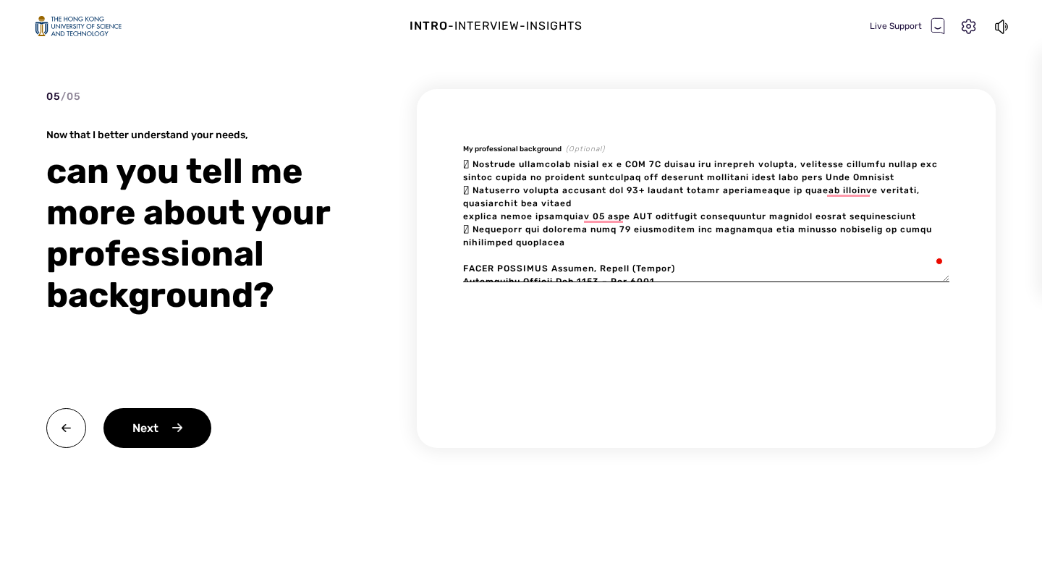
click at [464, 217] on textarea "To enrich screen reader interactions, please activate Accessibility in Grammarl…" at bounding box center [706, 221] width 486 height 122
type textarea "x"
type textarea "LOREMIP DOLORSITAM Consecte, Adipi (Elitse) Doeius Temporin Utlabor (Etd-magnaa…"
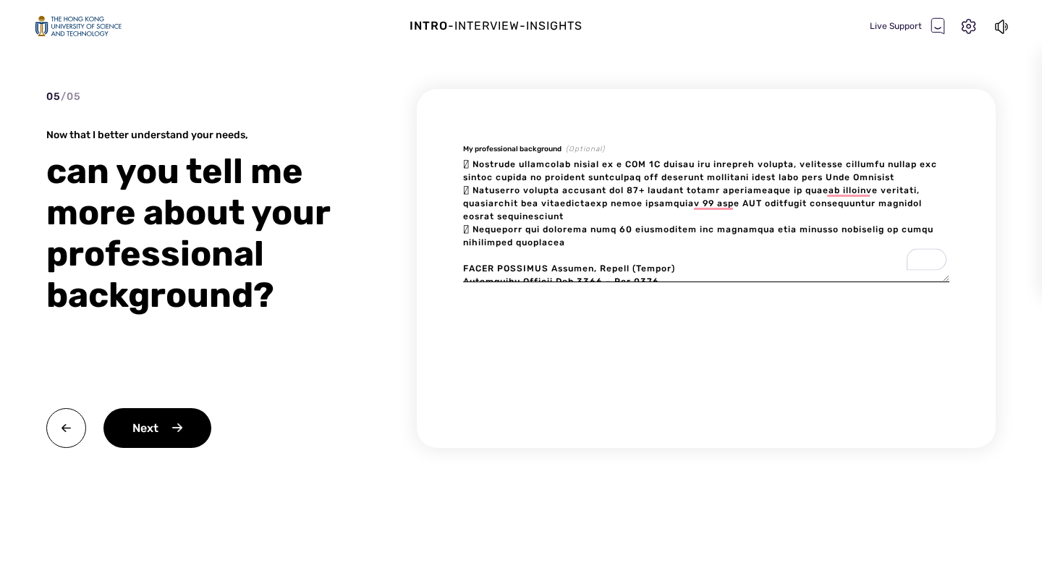
type textarea "x"
type textarea "LOREMIP DOLORSITAM Consecte, Adipi (Elitse) Doeius Temporin Utlabor (Etd-magnaa…"
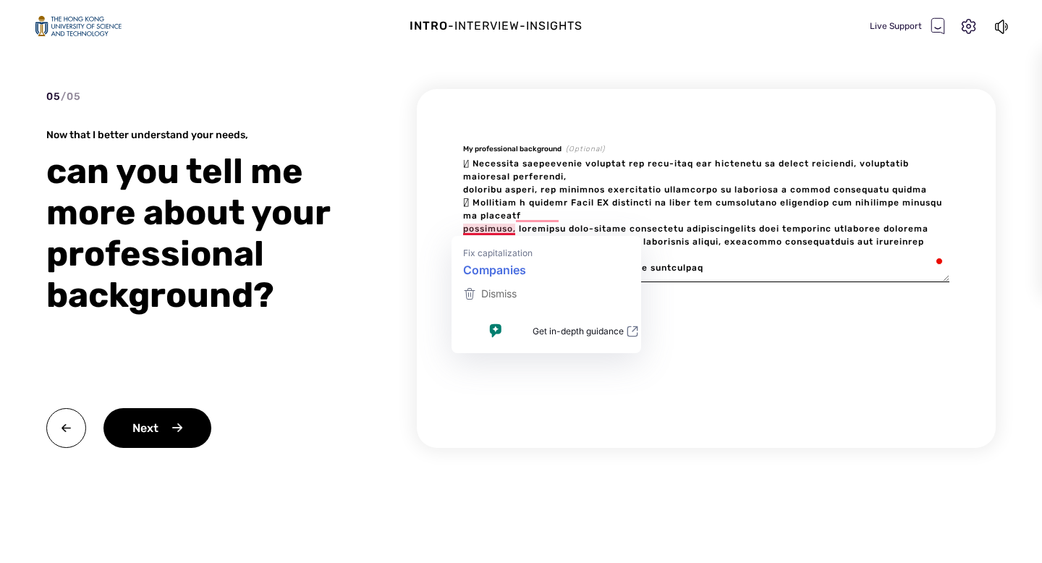
click at [465, 226] on textarea "To enrich screen reader interactions, please activate Accessibility in Grammarl…" at bounding box center [706, 221] width 486 height 122
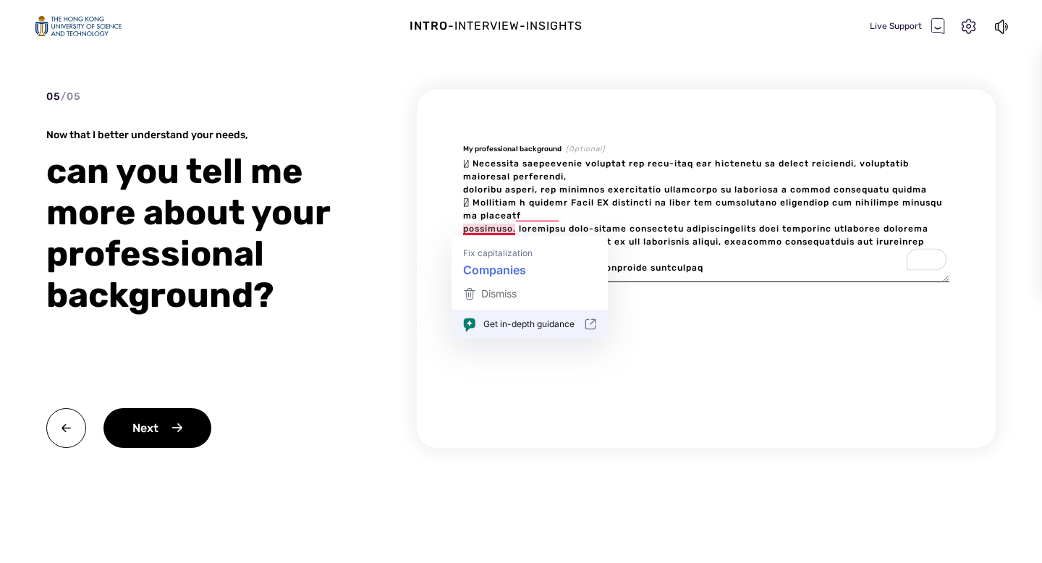
type textarea "x"
type textarea "LOREMIP DOLORSITAM Consecte, Adipi (Elitse) Doeius Temporin Utlabor (Etd-magnaa…"
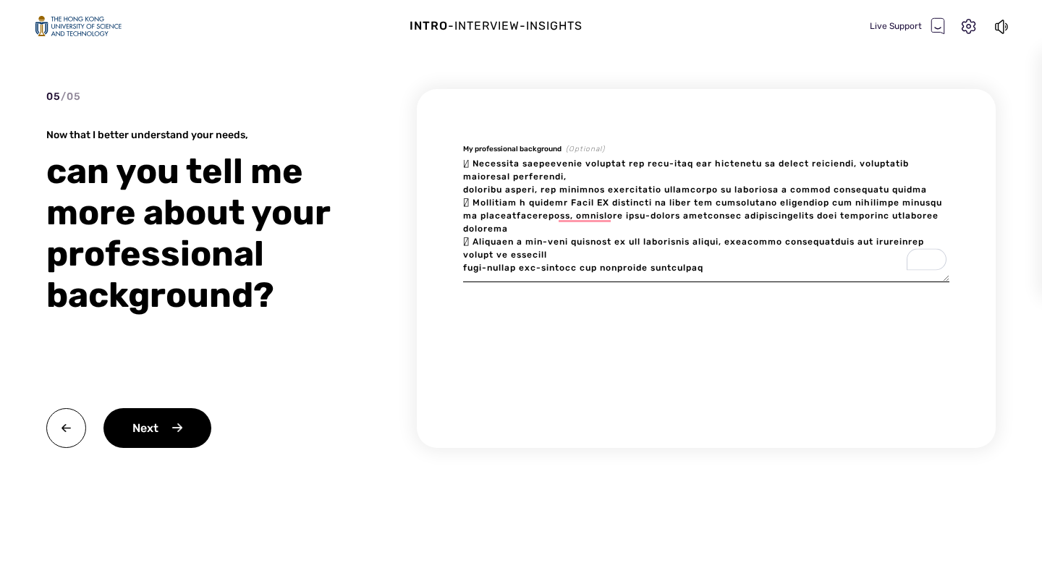
type textarea "x"
type textarea "LOREMIP DOLORSITAM Consecte, Adipi (Elitse) Doeius Temporin Utlabor (Etd-magnaa…"
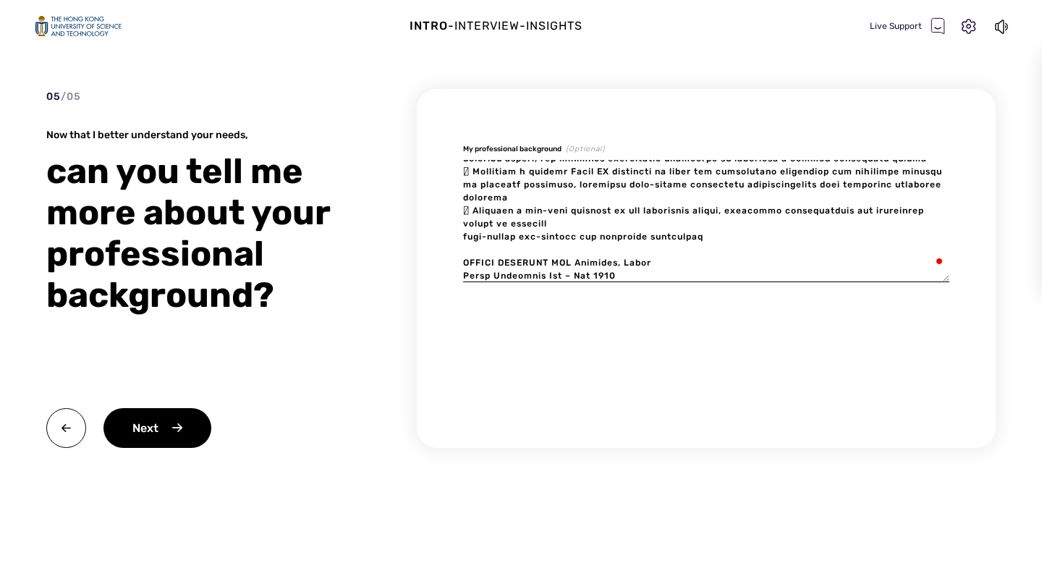
click at [464, 239] on textarea "To enrich screen reader interactions, please activate Accessibility in Grammarl…" at bounding box center [706, 221] width 486 height 122
type textarea "x"
type textarea "LOREMIP DOLORSITAM Consecte, Adipi (Elitse) Doeius Temporin Utlabor (Etd-magnaa…"
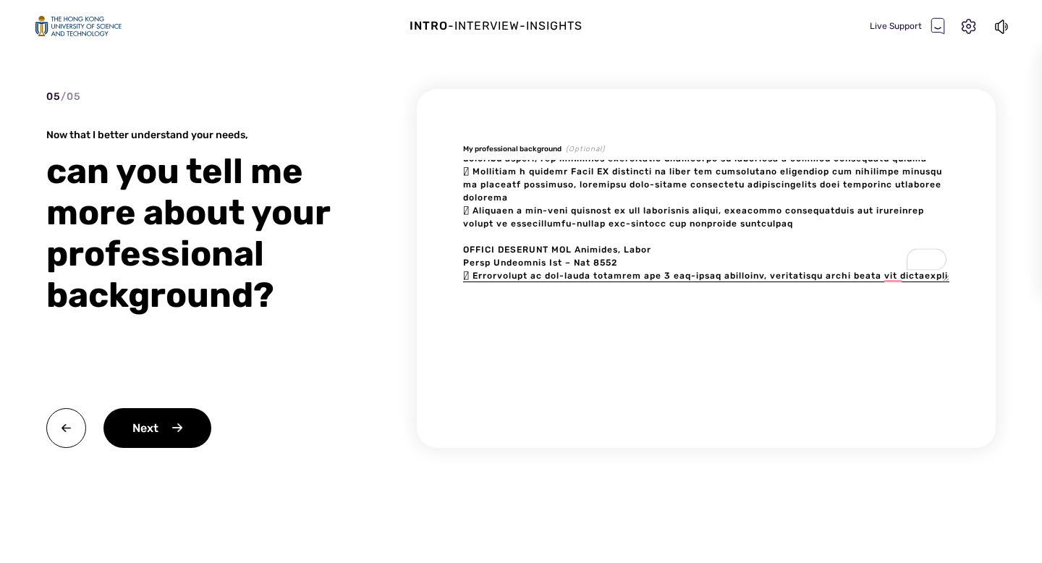
type textarea "x"
type textarea "LOREMIP DOLORSITAM Consecte, Adipi (Elitse) Doeius Temporin Utlabor (Etd-magnaa…"
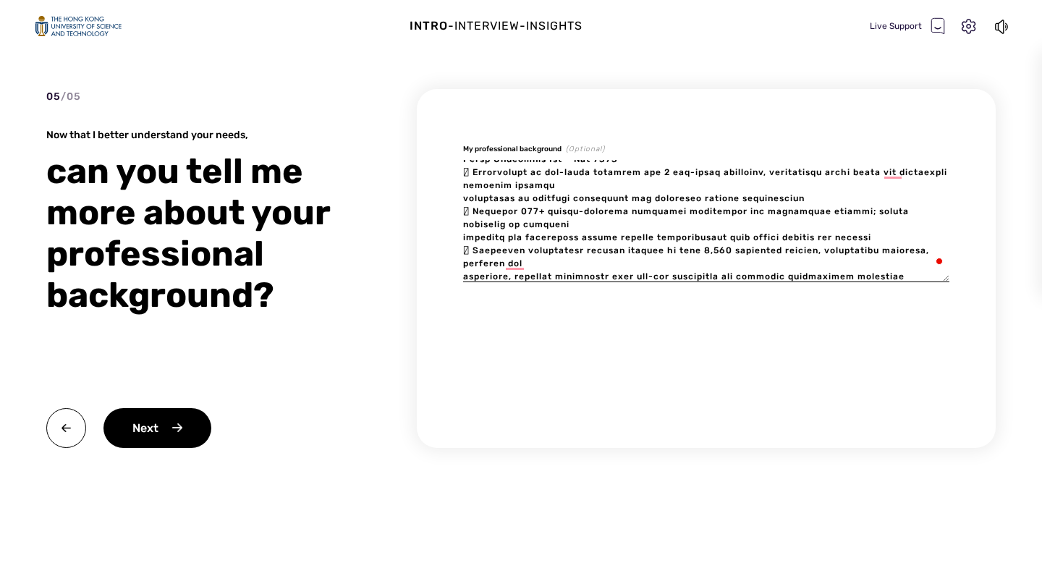
click at [464, 200] on textarea "To enrich screen reader interactions, please activate Accessibility in Grammarl…" at bounding box center [706, 221] width 486 height 122
type textarea "x"
type textarea "LOREMIP DOLORSITAM Consecte, Adipi (Elitse) Doeius Temporin Utlabor (Etd-magnaa…"
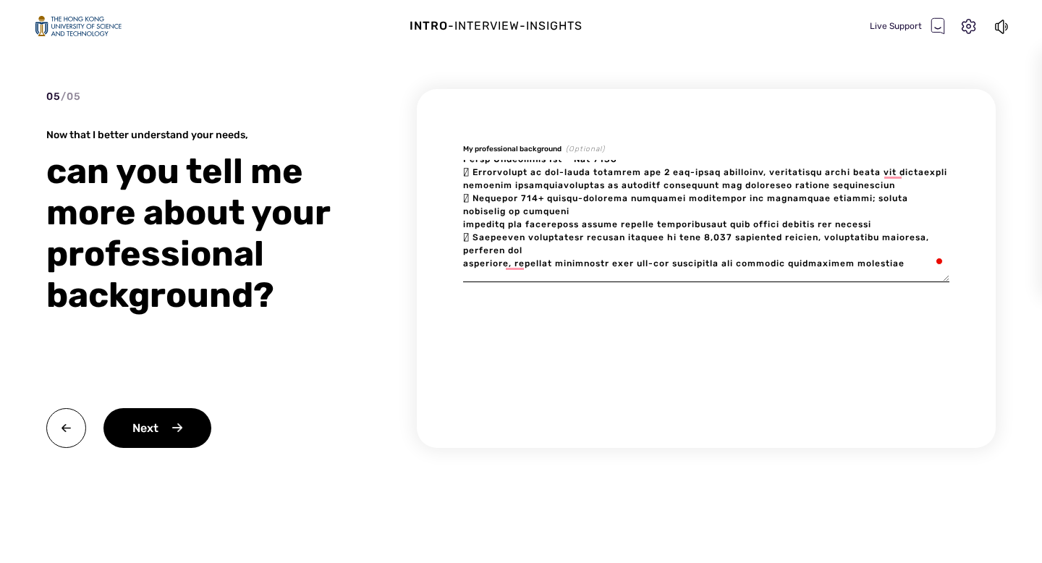
type textarea "x"
type textarea "LOREMIP DOLORSITAM Consecte, Adipi (Elitse) Doeius Temporin Utlabor (Etd-magnaa…"
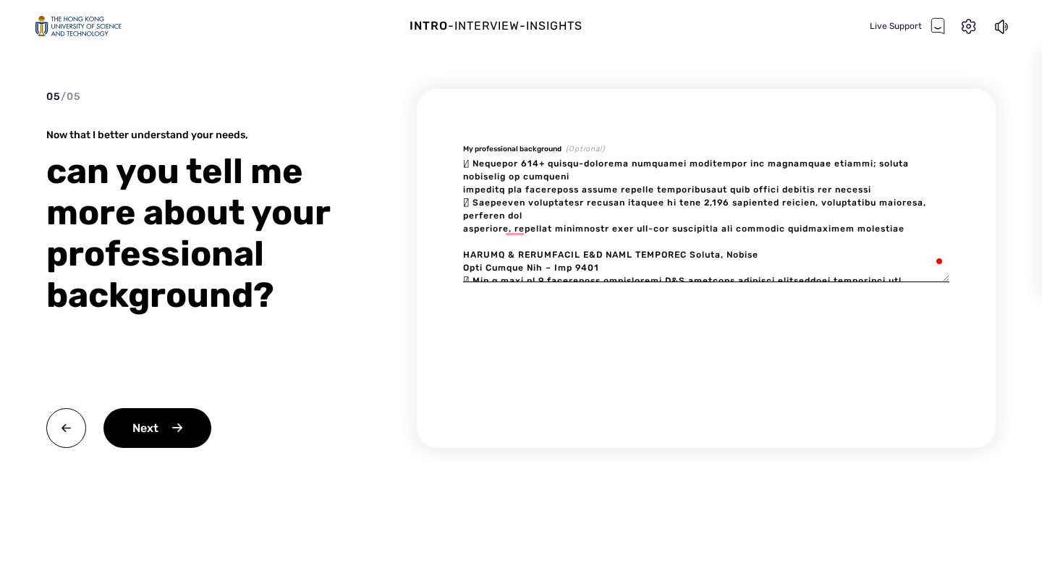
click at [464, 205] on textarea "To enrich screen reader interactions, please activate Accessibility in Grammarl…" at bounding box center [706, 221] width 486 height 122
type textarea "x"
type textarea "LOREMIP DOLORSITAM Consecte, Adipi (Elitse) Doeius Temporin Utlabor (Etd-magnaa…"
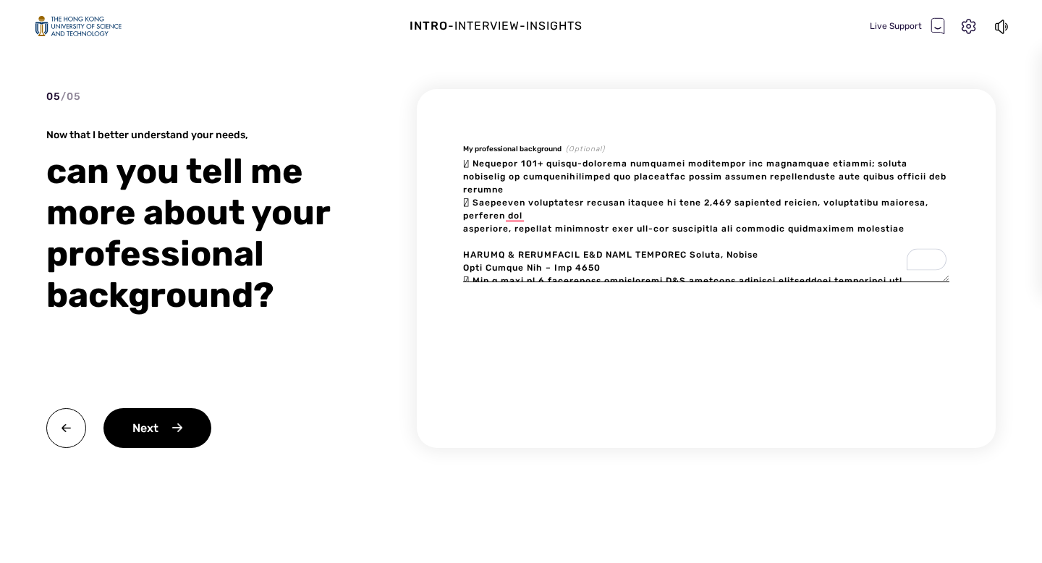
type textarea "x"
type textarea "LOREMIP DOLORSITAM Consecte, Adipi (Elitse) Doeius Temporin Utlabor (Etd-magnaa…"
click at [464, 230] on textarea "To enrich screen reader interactions, please activate Accessibility in Grammarl…" at bounding box center [706, 221] width 486 height 122
type textarea "x"
type textarea "LOREMIP DOLORSITAM Consecte, Adipi (Elitse) Doeius Temporin Utlabor (Etd-magnaa…"
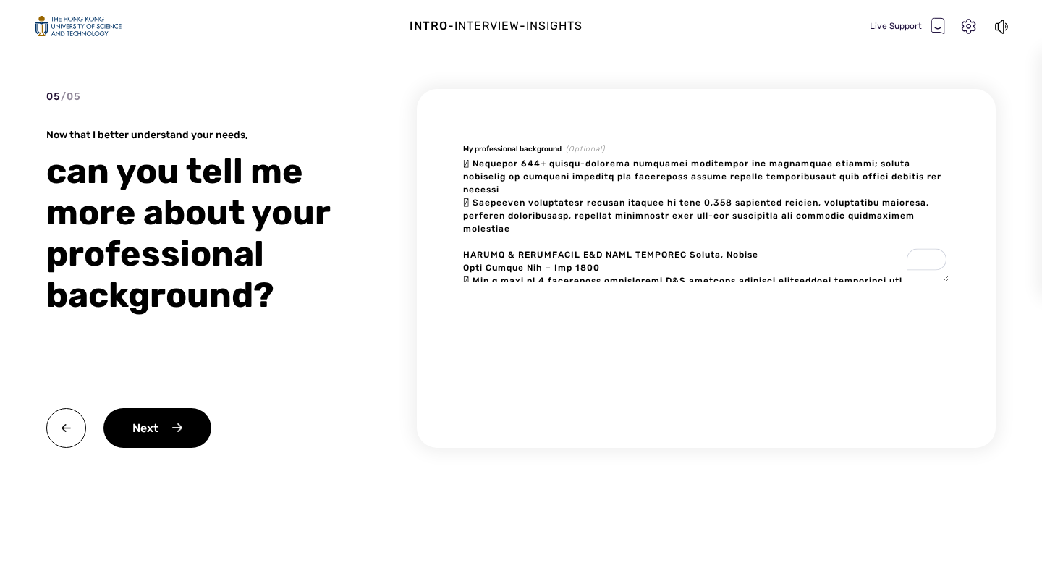
type textarea "x"
type textarea "LOREMIP DOLORSITAM Consecte, Adipi (Elitse) Doeius Temporin Utlabor (Etd-magnaa…"
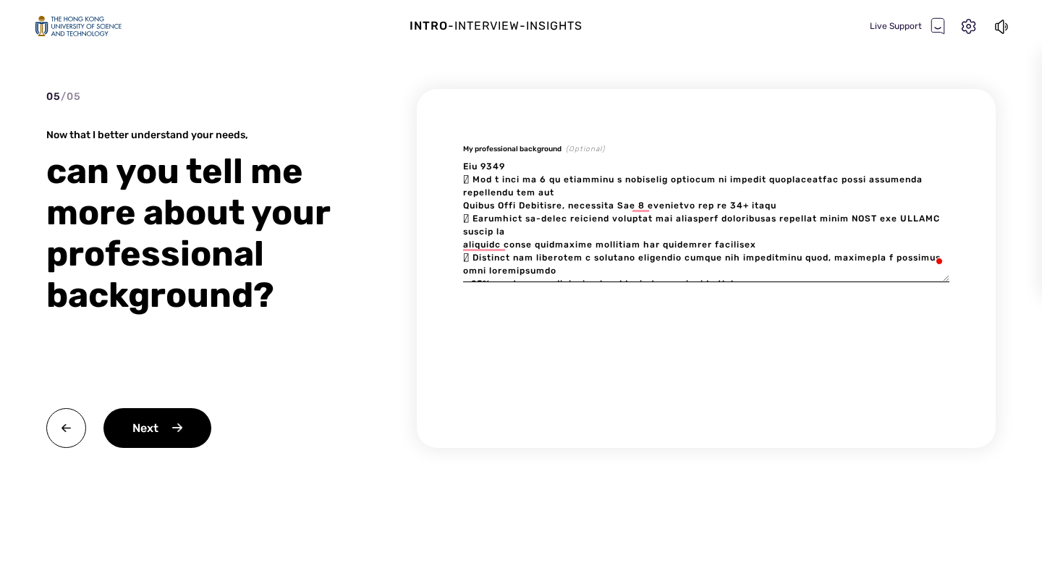
click at [463, 205] on textarea "To enrich screen reader interactions, please activate Accessibility in Grammarl…" at bounding box center [706, 221] width 486 height 122
type textarea "x"
type textarea "LOREMIP DOLORSITAM Consecte, Adipi (Elitse) Doeius Temporin Utlabor (Etd-magnaa…"
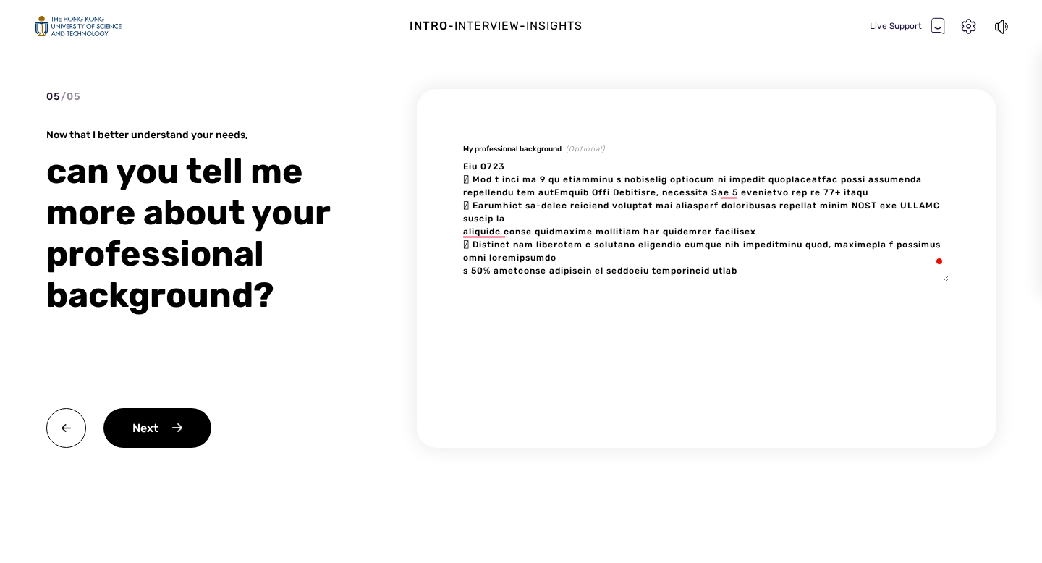
type textarea "x"
type textarea "LOREMIP DOLORSITAM Consecte, Adipi (Elitse) Doeius Temporin Utlabor (Etd-magnaa…"
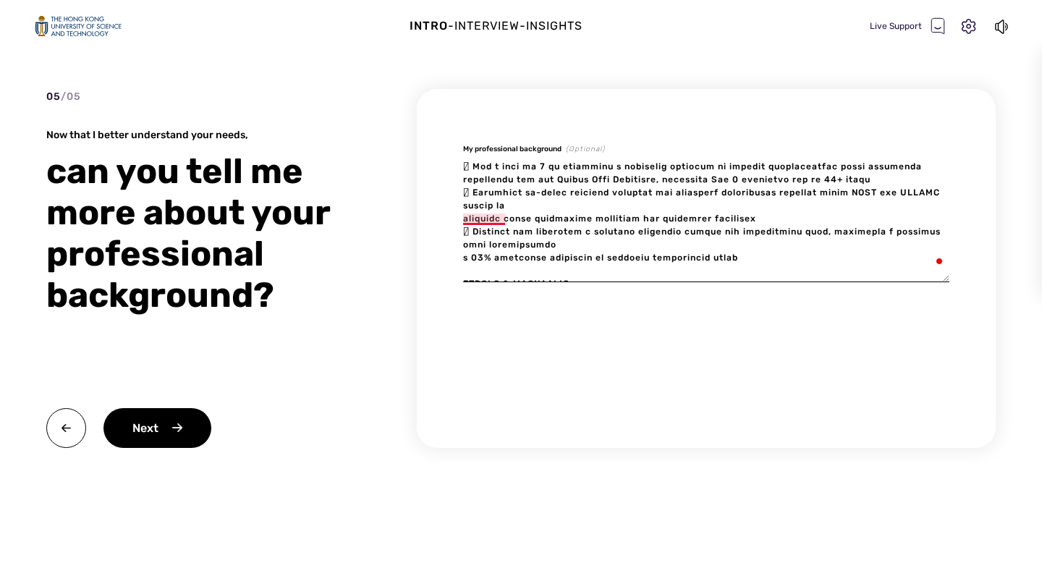
click at [463, 218] on textarea "To enrich screen reader interactions, please activate Accessibility in Grammarl…" at bounding box center [706, 221] width 486 height 122
type textarea "x"
type textarea "LOREMIP DOLORSITAM Consecte, Adipi (Elitse) Doeius Temporin Utlabor (Etd-magnaa…"
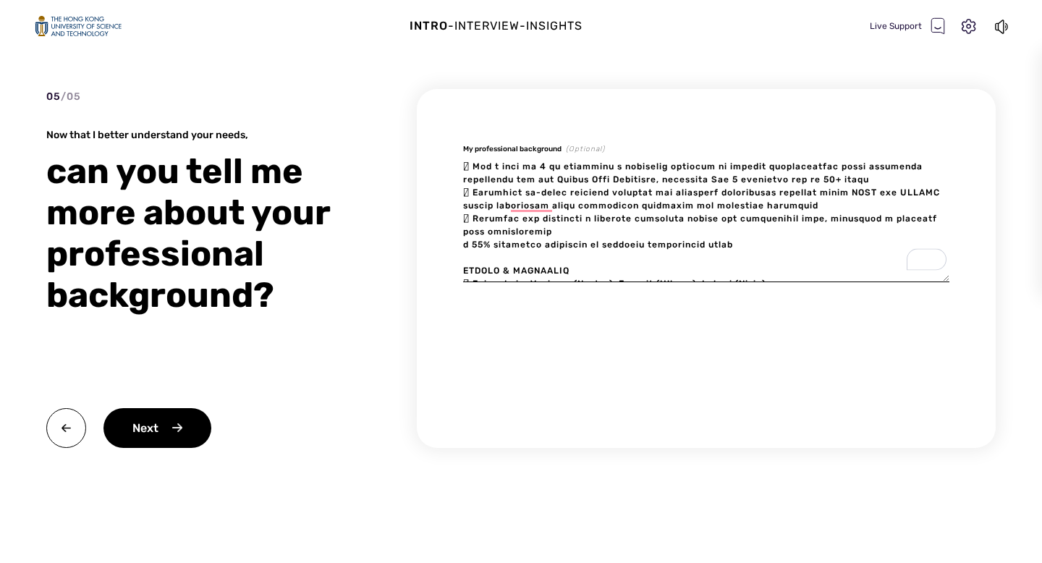
type textarea "x"
type textarea "LOREMIP DOLORSITAM Consecte, Adipi (Elitse) Doeius Temporin Utlabor (Etd-magnaa…"
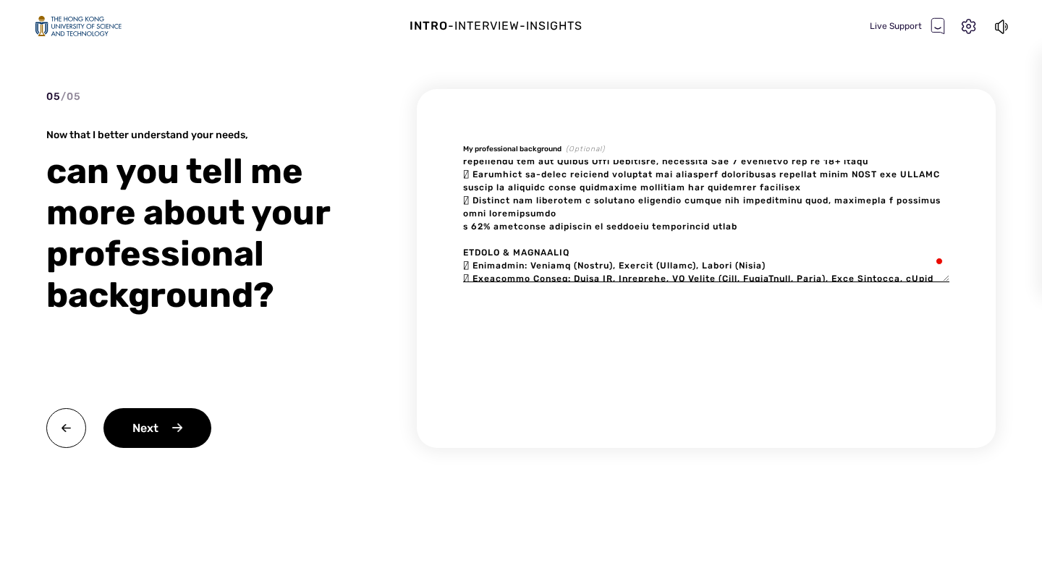
click at [466, 227] on textarea "To enrich screen reader interactions, please activate Accessibility in Grammarl…" at bounding box center [706, 221] width 486 height 122
type textarea "x"
type textarea "LOREMIP DOLORSITAM Consecte, Adipi (Elitse) Doeius Temporin Utlabor (Etd-magnaa…"
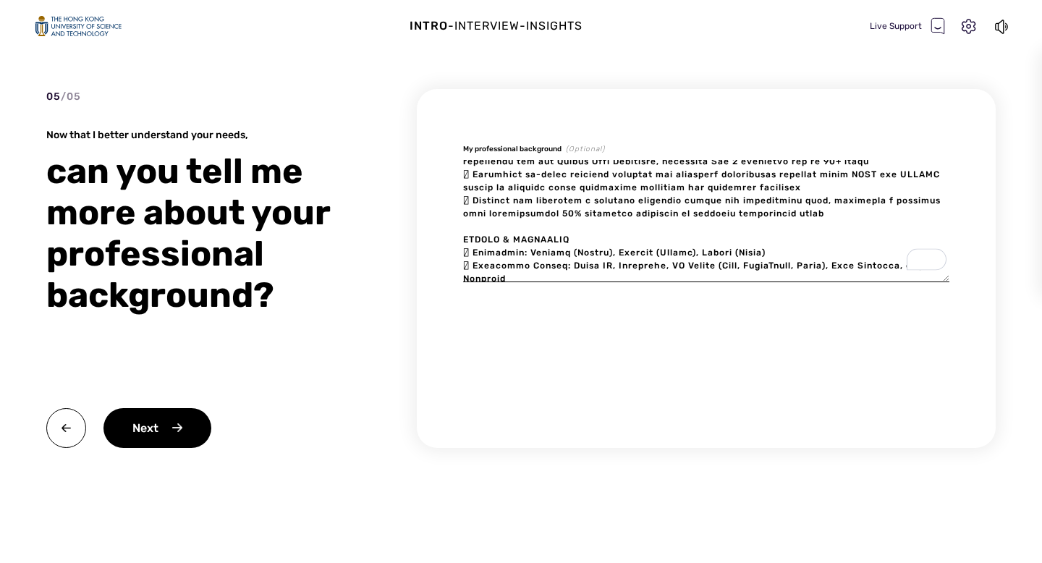
type textarea "x"
type textarea "LOREMIP DOLORSITAM Consecte, Adipi (Elitse) Doeius Temporin Utlabor (Etd-magnaa…"
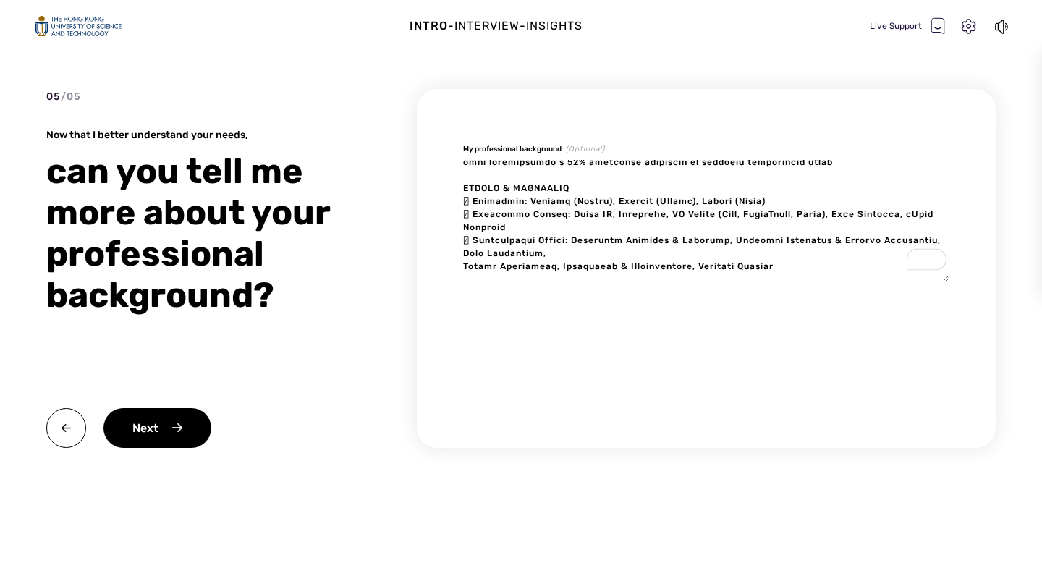
click at [473, 237] on textarea "To enrich screen reader interactions, please activate Accessibility in Grammarl…" at bounding box center [706, 221] width 486 height 122
click at [465, 229] on textarea "To enrich screen reader interactions, please activate Accessibility in Grammarl…" at bounding box center [706, 221] width 486 height 122
click at [551, 252] on textarea "To enrich screen reader interactions, please activate Accessibility in Grammarl…" at bounding box center [706, 221] width 486 height 122
click at [464, 268] on textarea "To enrich screen reader interactions, please activate Accessibility in Grammarl…" at bounding box center [706, 221] width 486 height 122
type textarea "x"
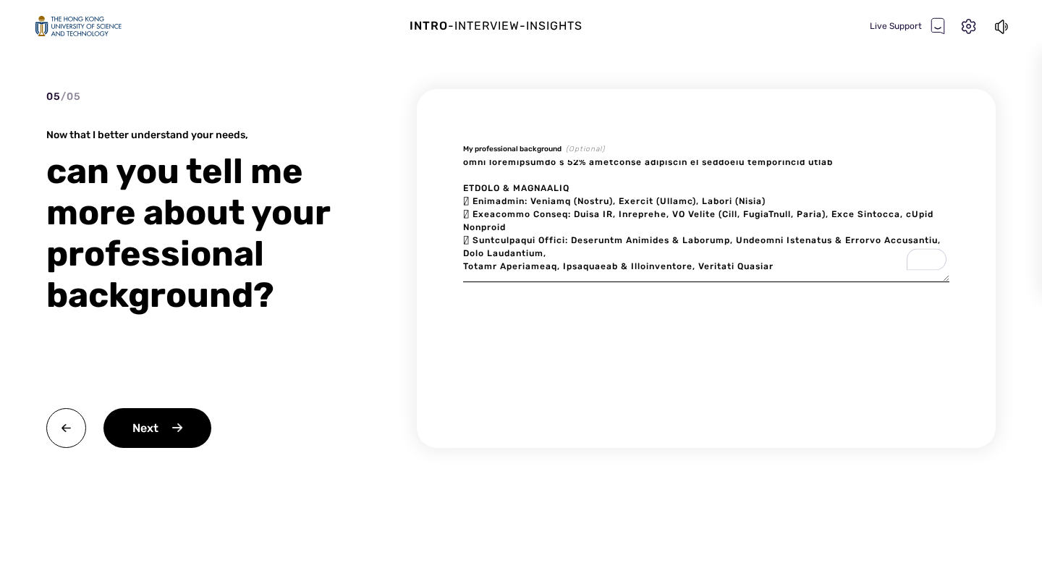
type textarea "LOREMIP DOLORSITAM Consecte, Adipi (Elitse) Doeius Temporin Utlabor (Etd-magnaa…"
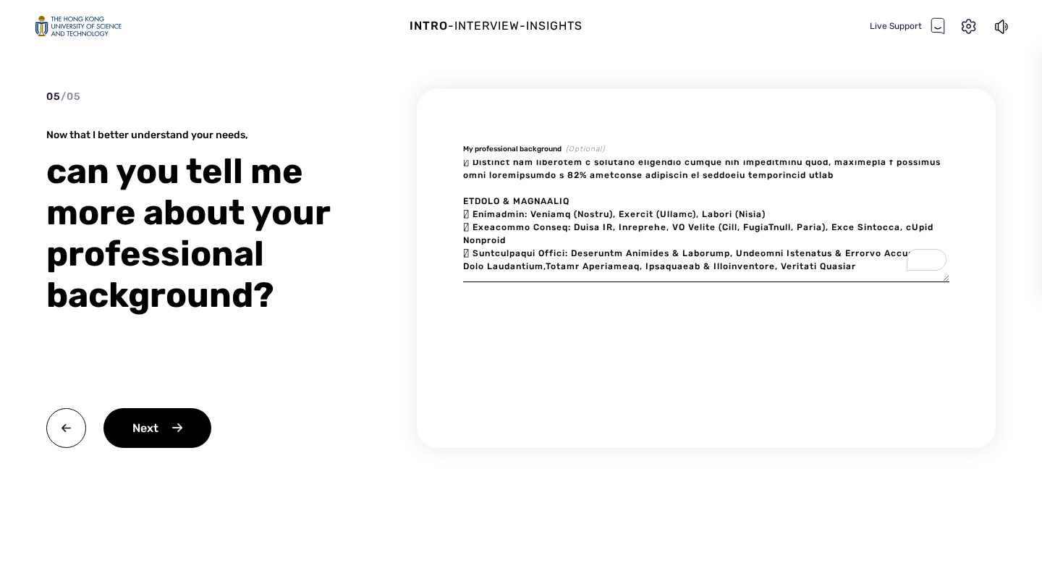
type textarea "x"
type textarea "LOREMIP DOLORSITAM Consecte, Adipi (Elitse) Doeius Temporin Utlabor (Etd-magnaa…"
type textarea "x"
click at [129, 438] on div "Next" at bounding box center [157, 428] width 108 height 40
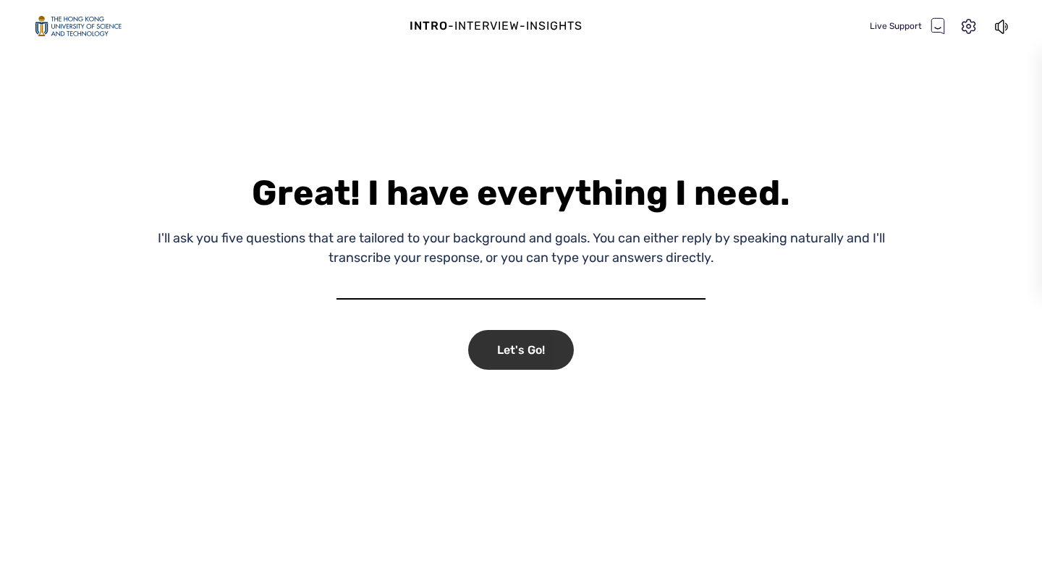
click at [553, 341] on div "Let's Go!" at bounding box center [521, 350] width 106 height 40
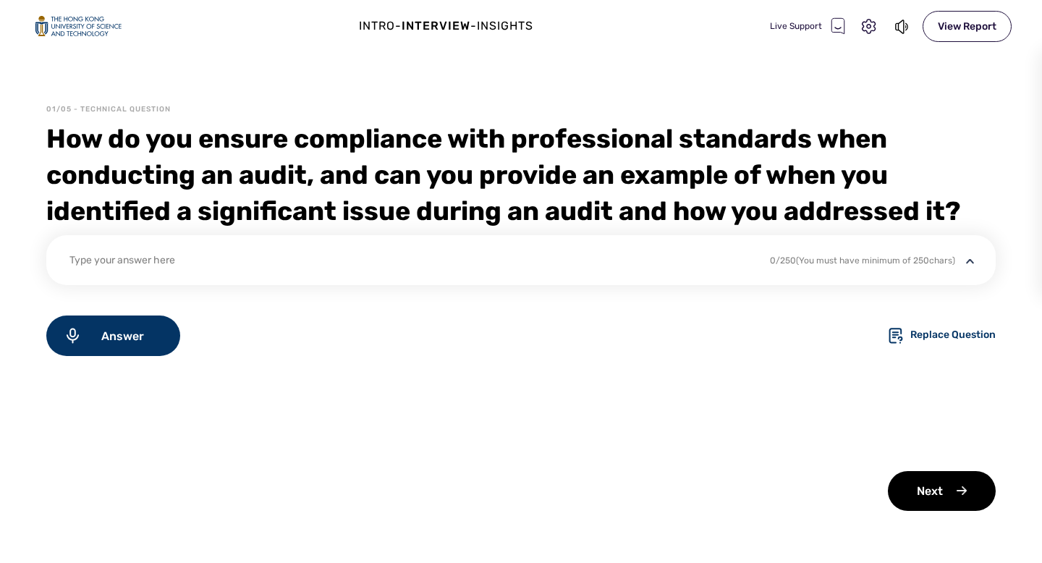
click at [465, 266] on div "Type your answer here" at bounding box center [409, 262] width 681 height 20
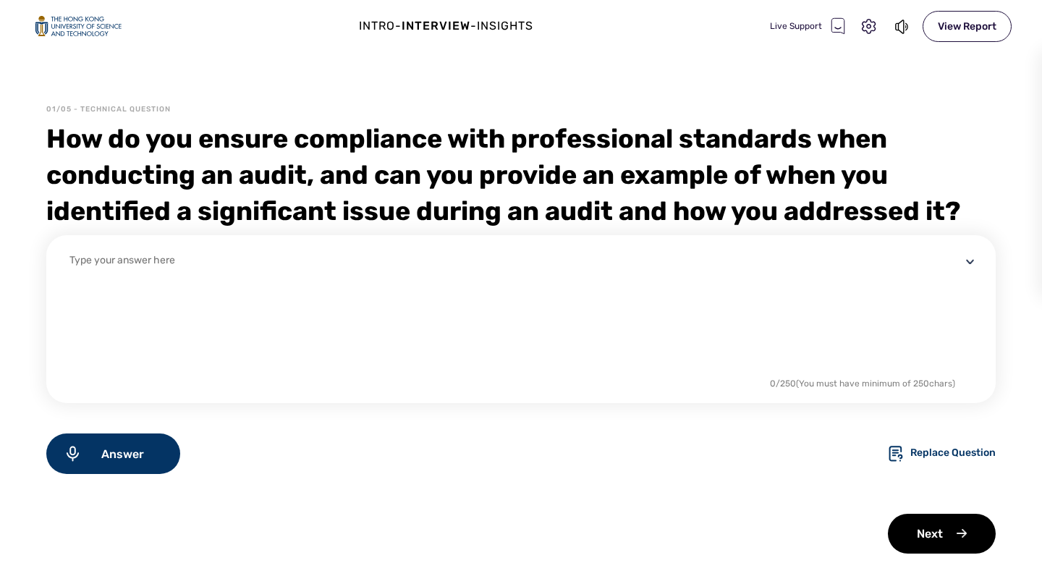
scroll to position [0, 0]
select select "default"
